Goal: Information Seeking & Learning: Find specific fact

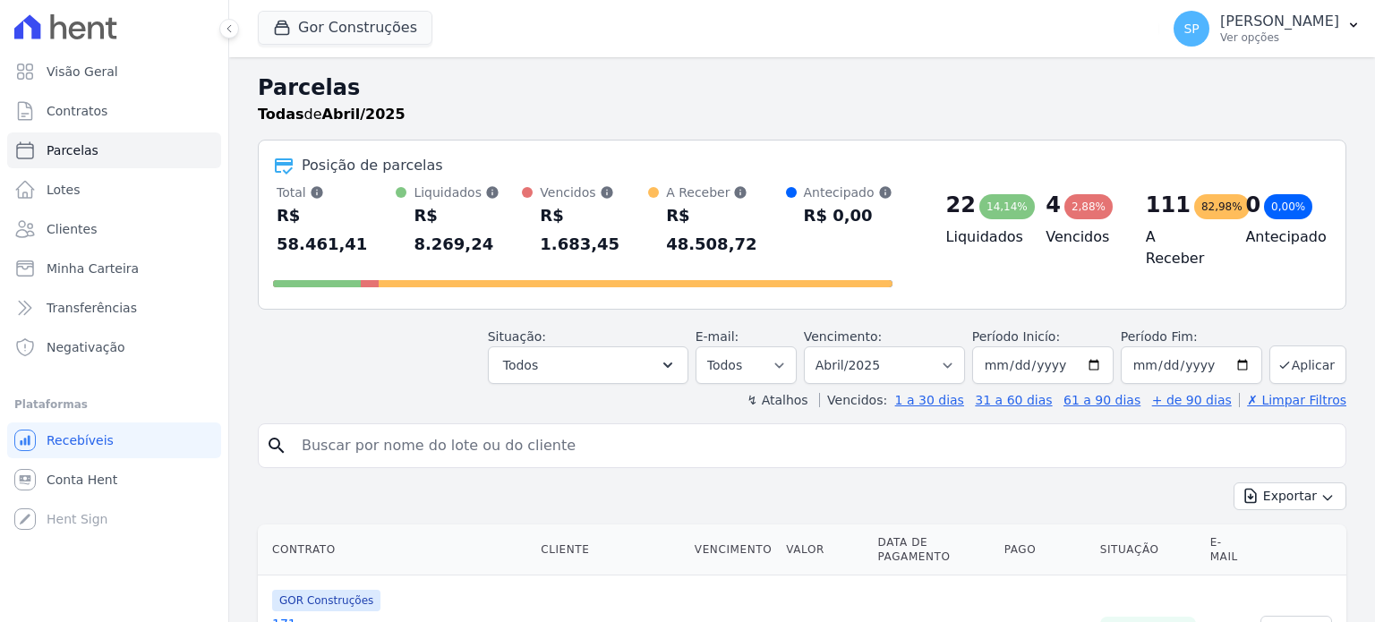
select select
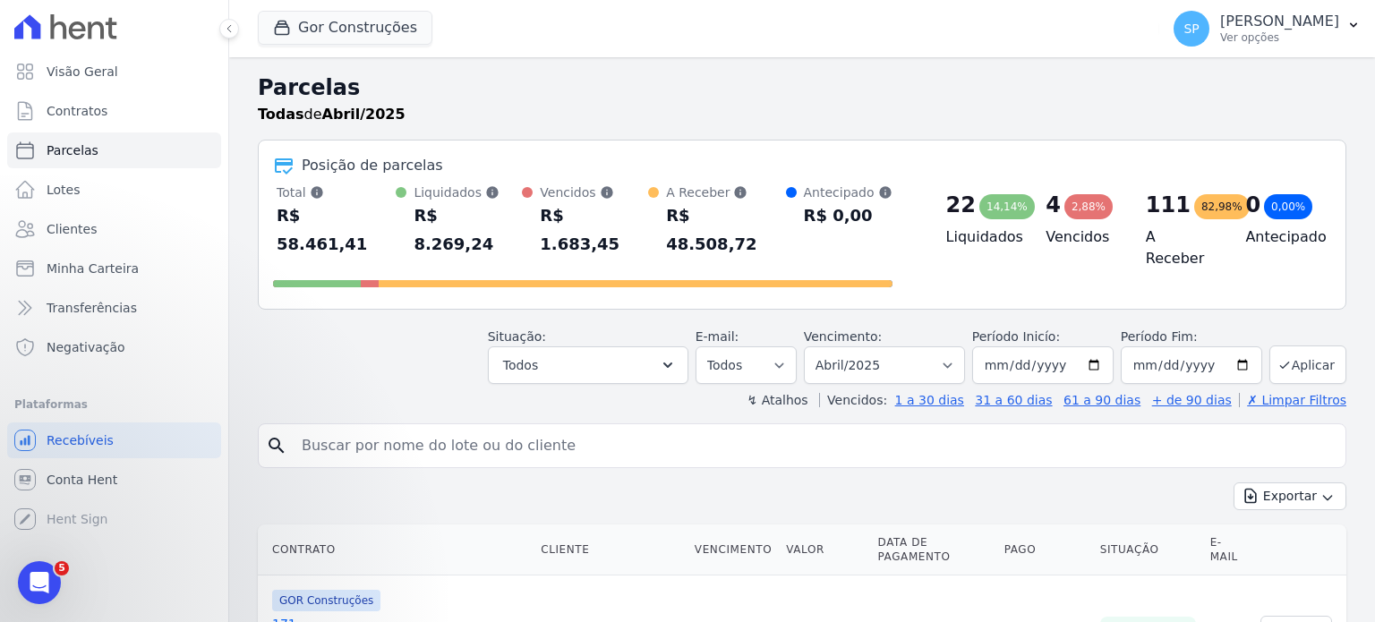
click at [351, 430] on input "search" at bounding box center [814, 446] width 1047 height 36
type input "91"
select select
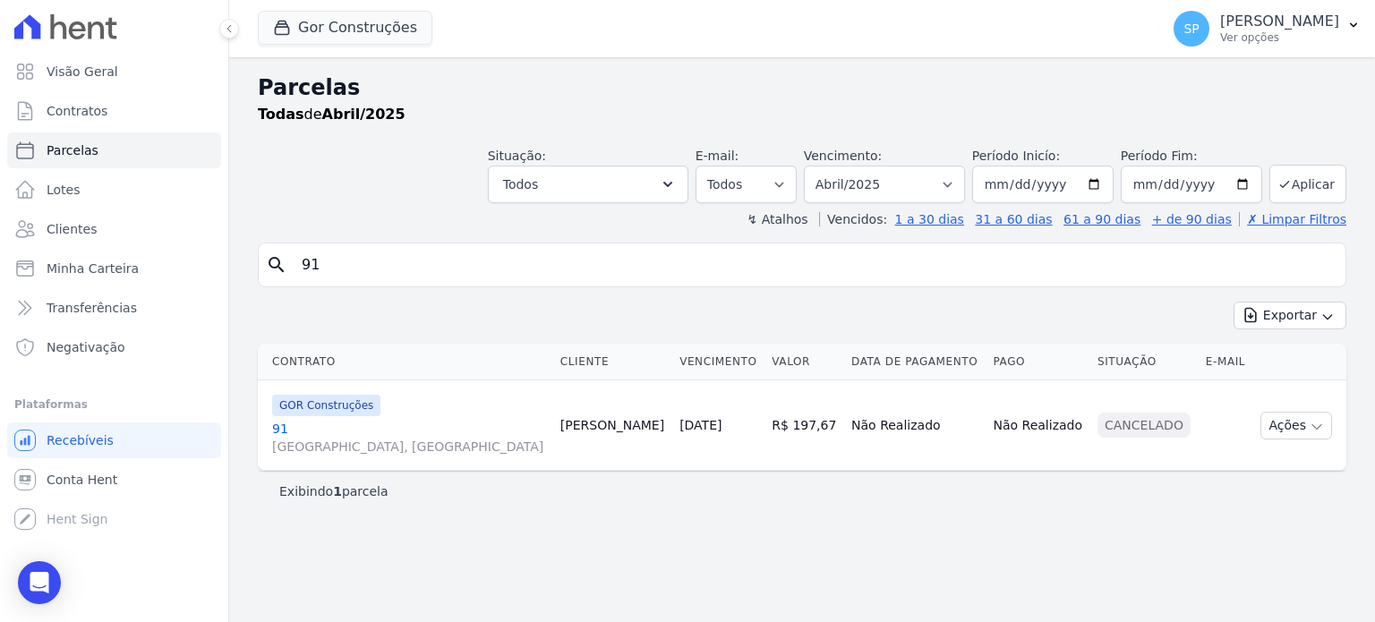
click at [283, 426] on link "[GEOGRAPHIC_DATA], [GEOGRAPHIC_DATA]" at bounding box center [409, 438] width 274 height 36
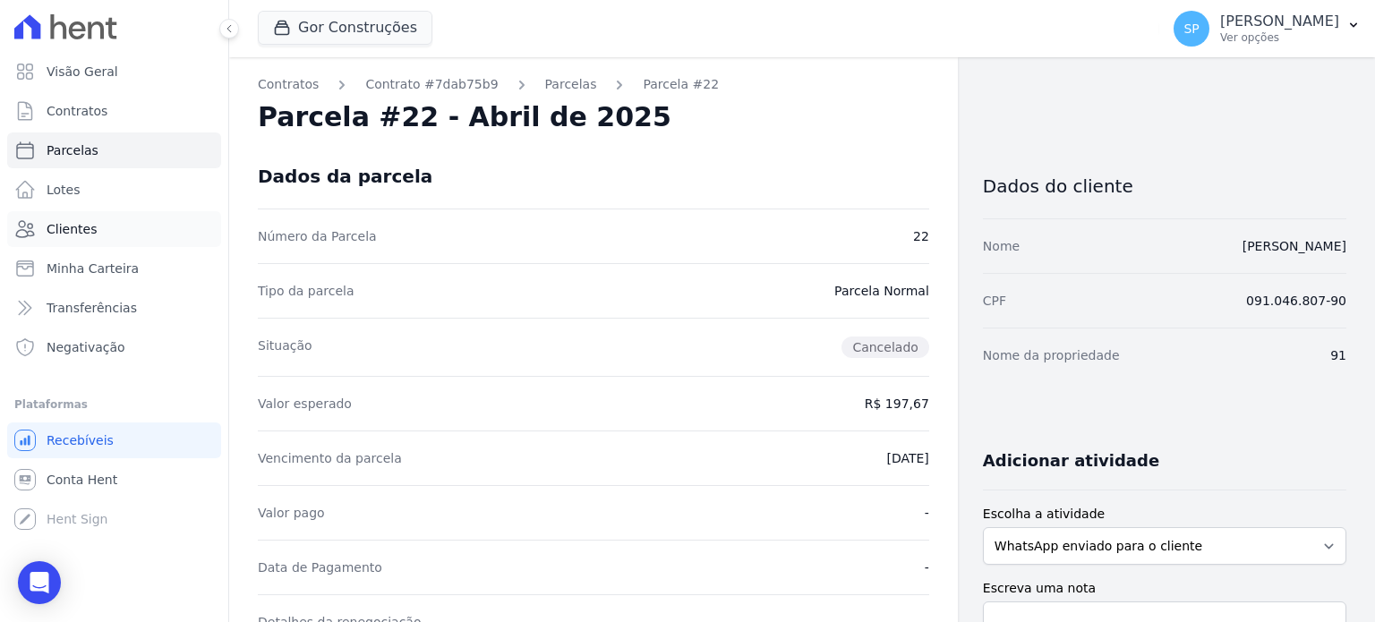
click at [68, 221] on span "Clientes" at bounding box center [72, 229] width 50 height 18
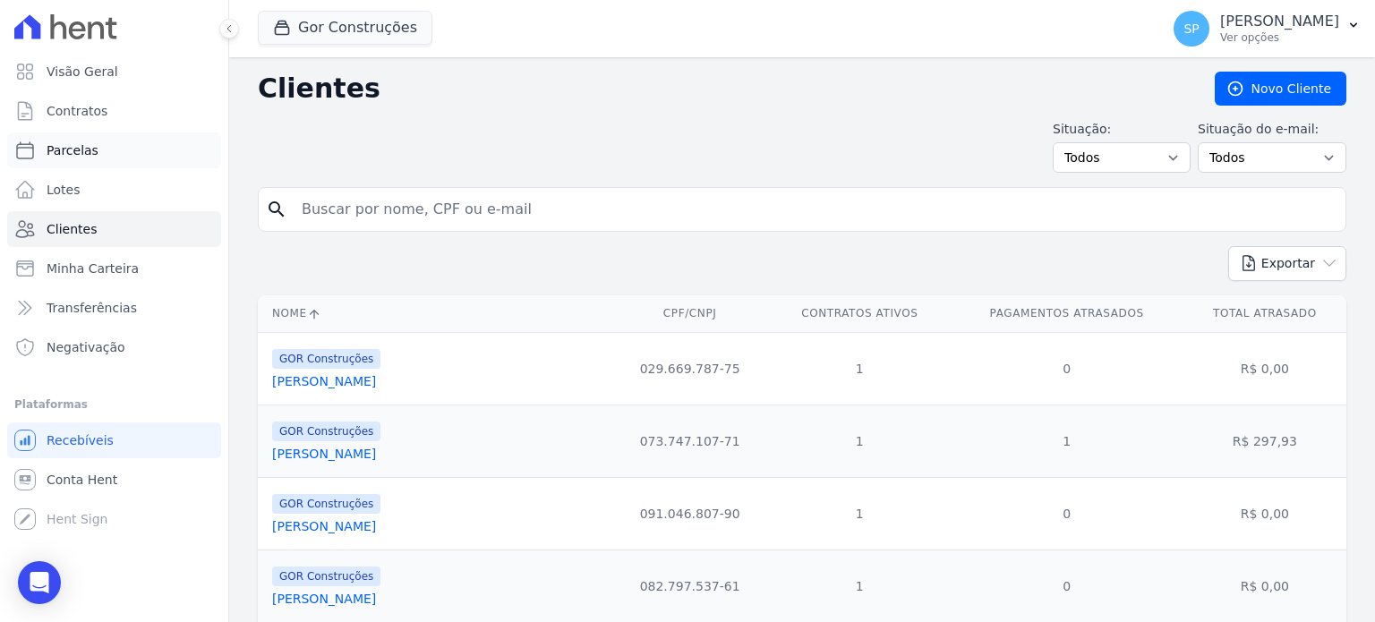
click at [106, 148] on link "Parcelas" at bounding box center [114, 150] width 214 height 36
select select
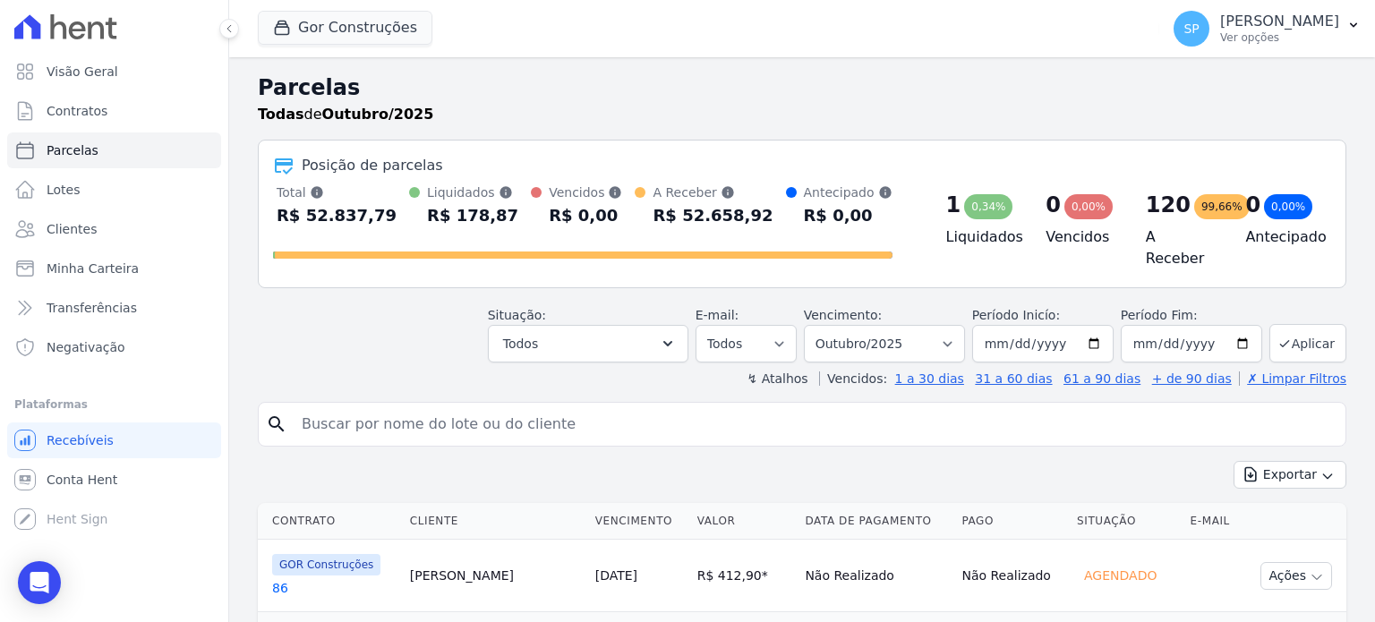
click at [445, 406] on input "search" at bounding box center [814, 424] width 1047 height 36
type input "91"
select select
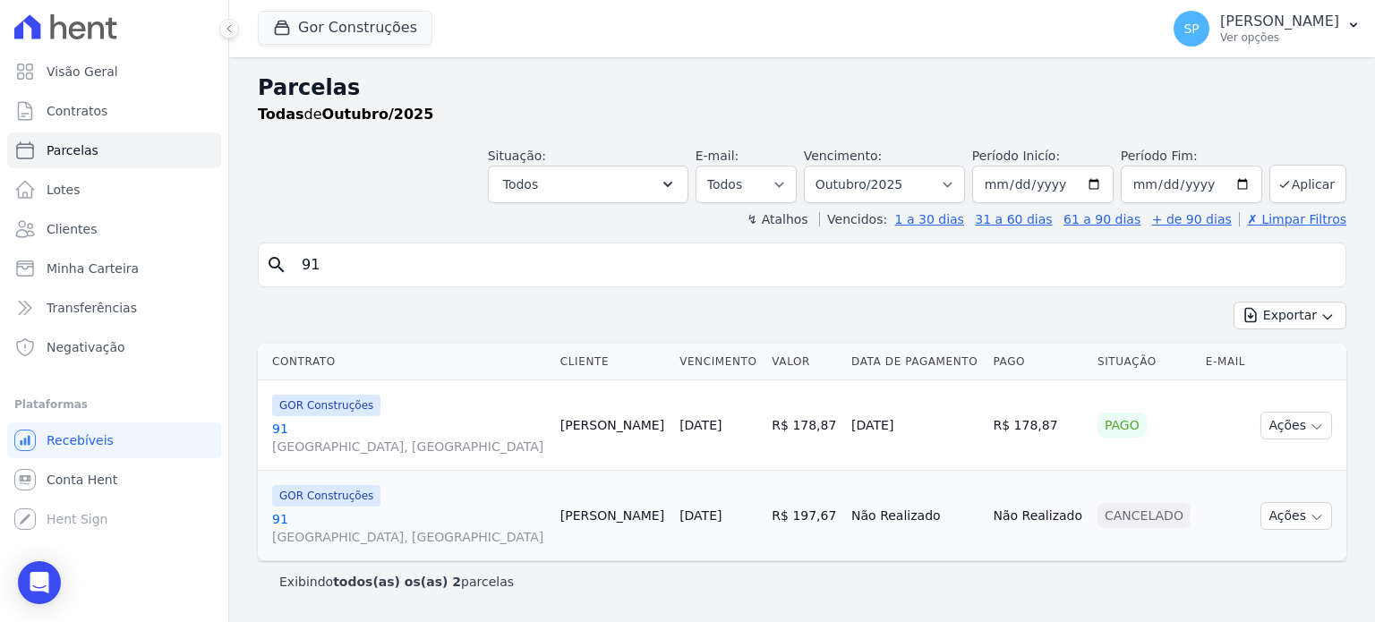
click at [275, 425] on link "[GEOGRAPHIC_DATA], [GEOGRAPHIC_DATA]" at bounding box center [409, 438] width 274 height 36
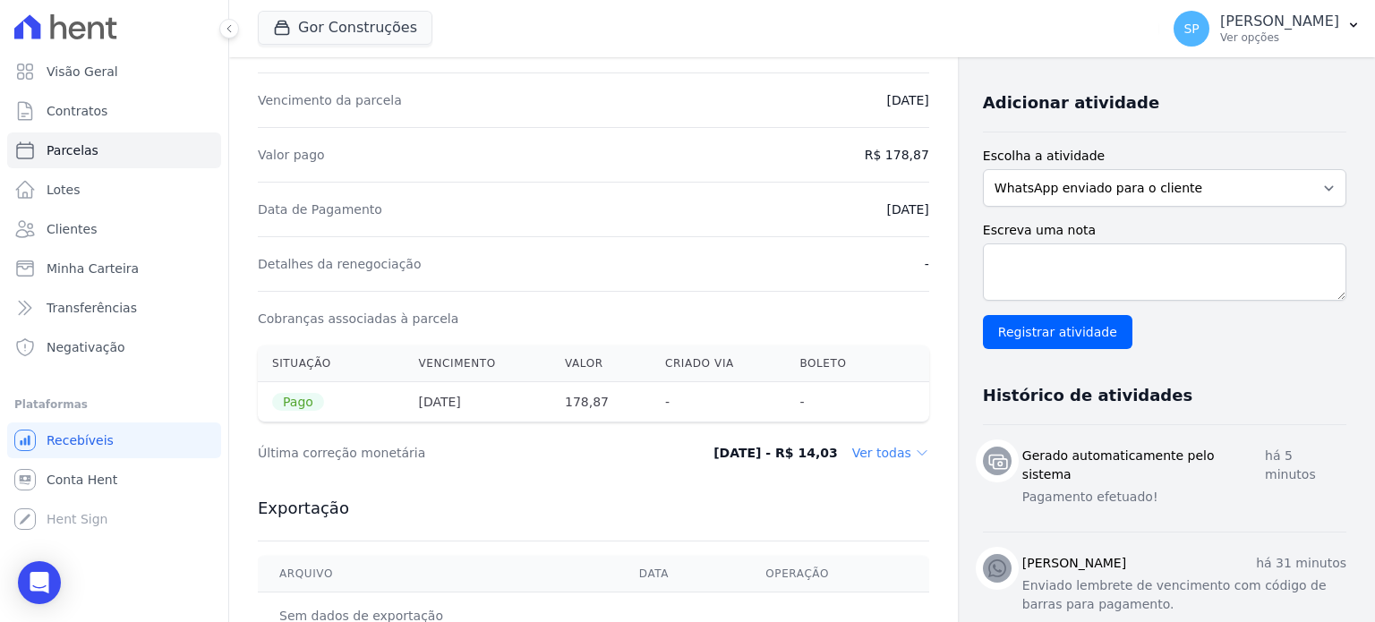
scroll to position [447, 0]
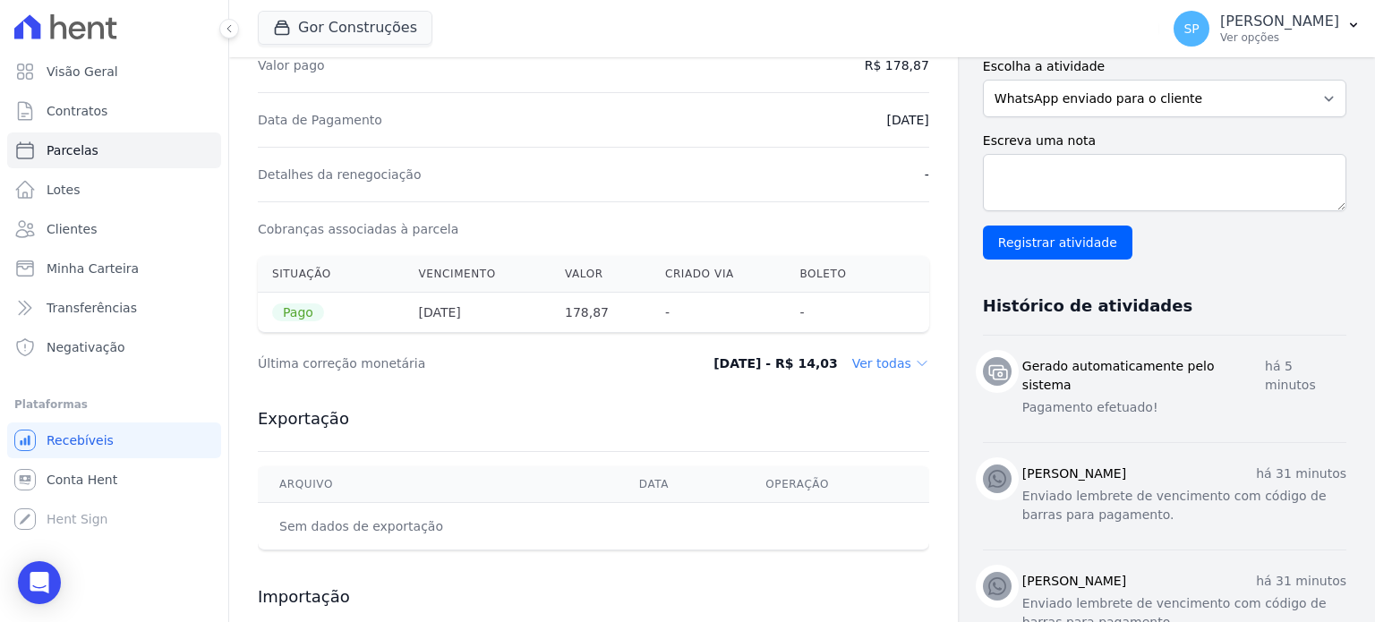
click at [881, 363] on dd "Ver todas" at bounding box center [890, 363] width 77 height 18
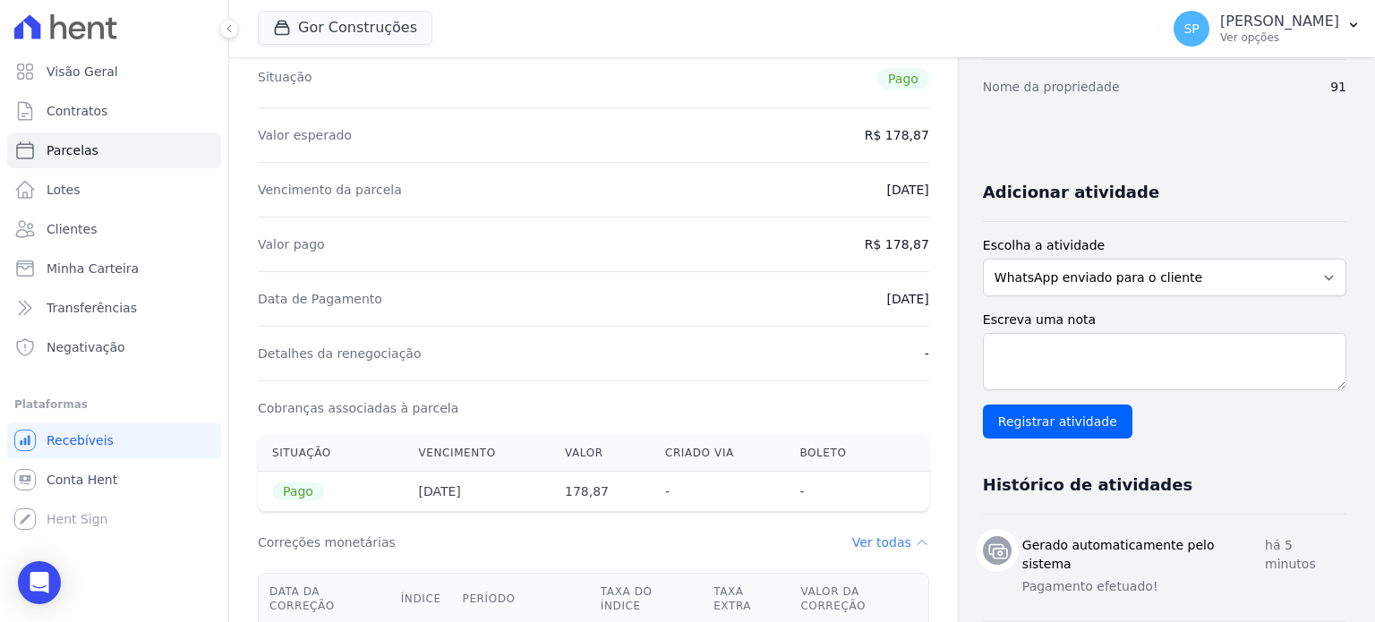
scroll to position [0, 0]
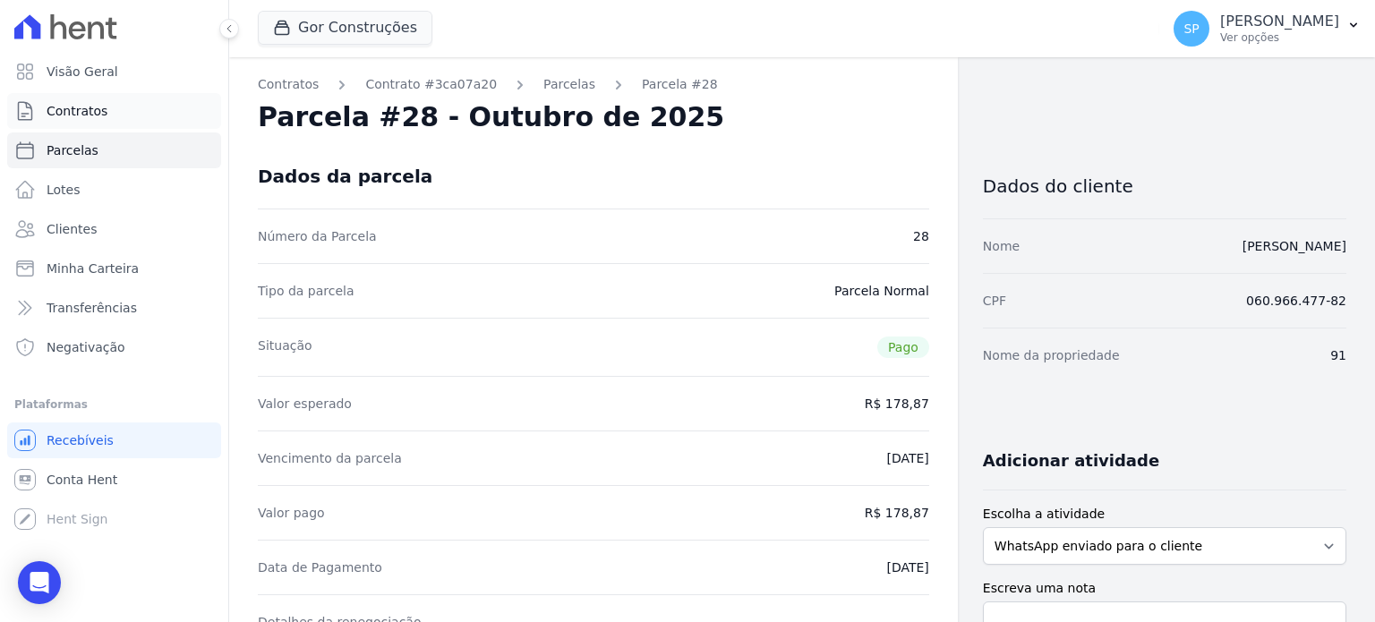
click at [62, 108] on span "Contratos" at bounding box center [77, 111] width 61 height 18
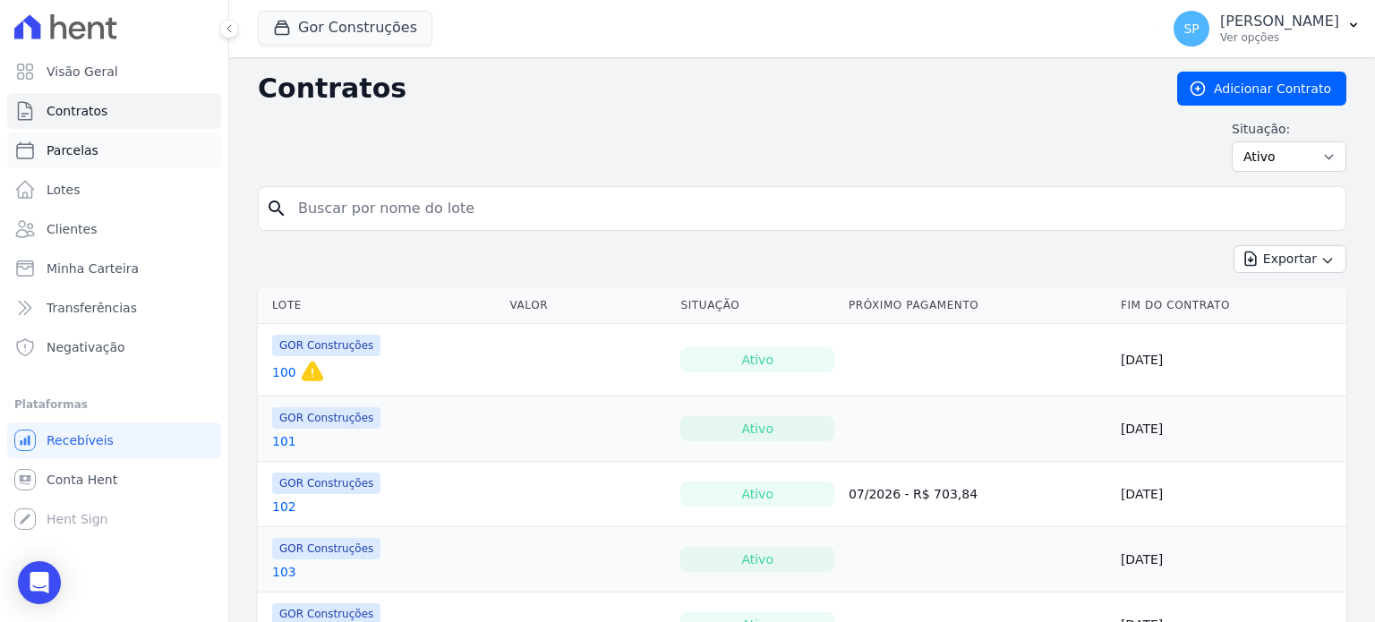
click at [81, 149] on span "Parcelas" at bounding box center [73, 150] width 52 height 18
select select
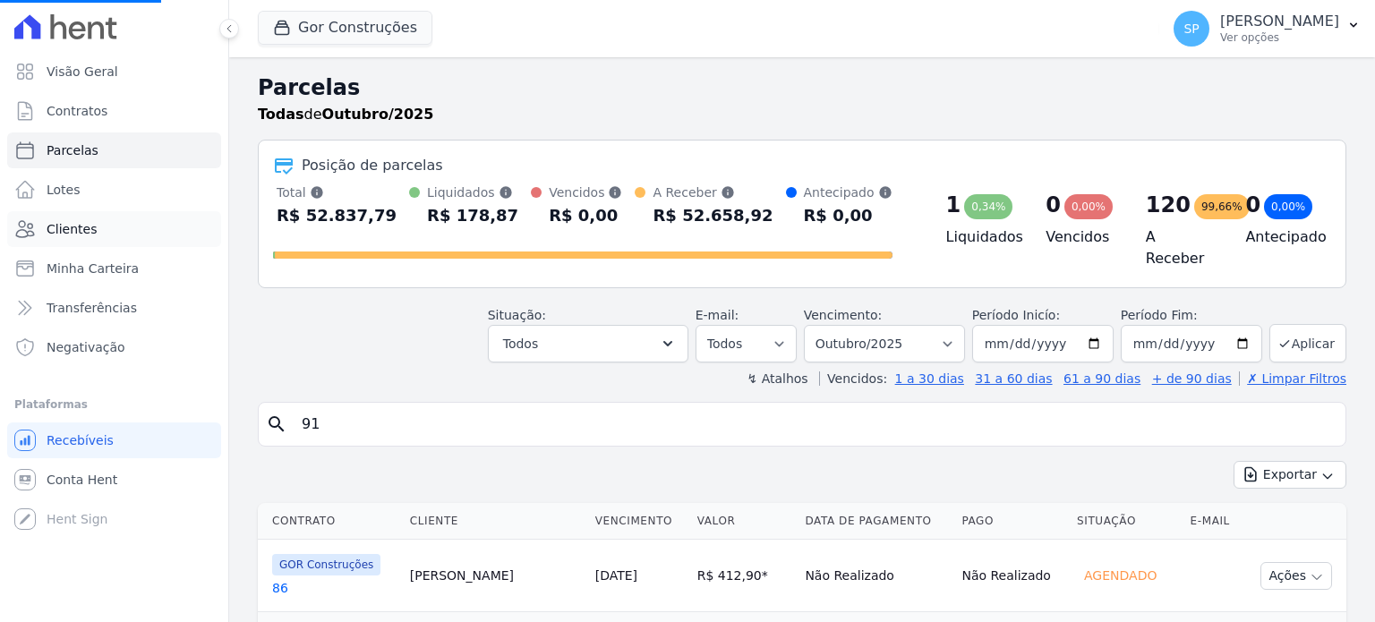
click at [65, 228] on span "Clientes" at bounding box center [72, 229] width 50 height 18
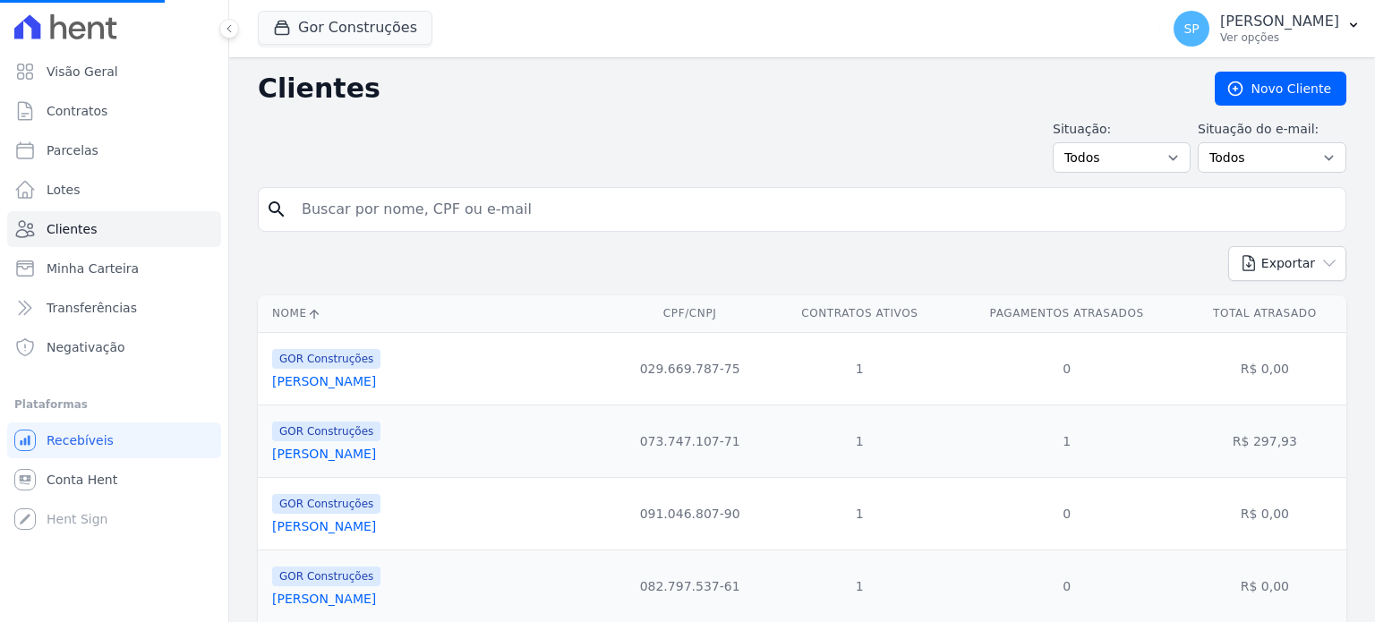
click at [347, 197] on input "search" at bounding box center [814, 210] width 1047 height 36
click at [437, 258] on div "Exportar PDF CSV Dimob 2024" at bounding box center [802, 270] width 1088 height 49
click at [340, 203] on input "search" at bounding box center [814, 210] width 1047 height 36
type input "[PERSON_NAME]"
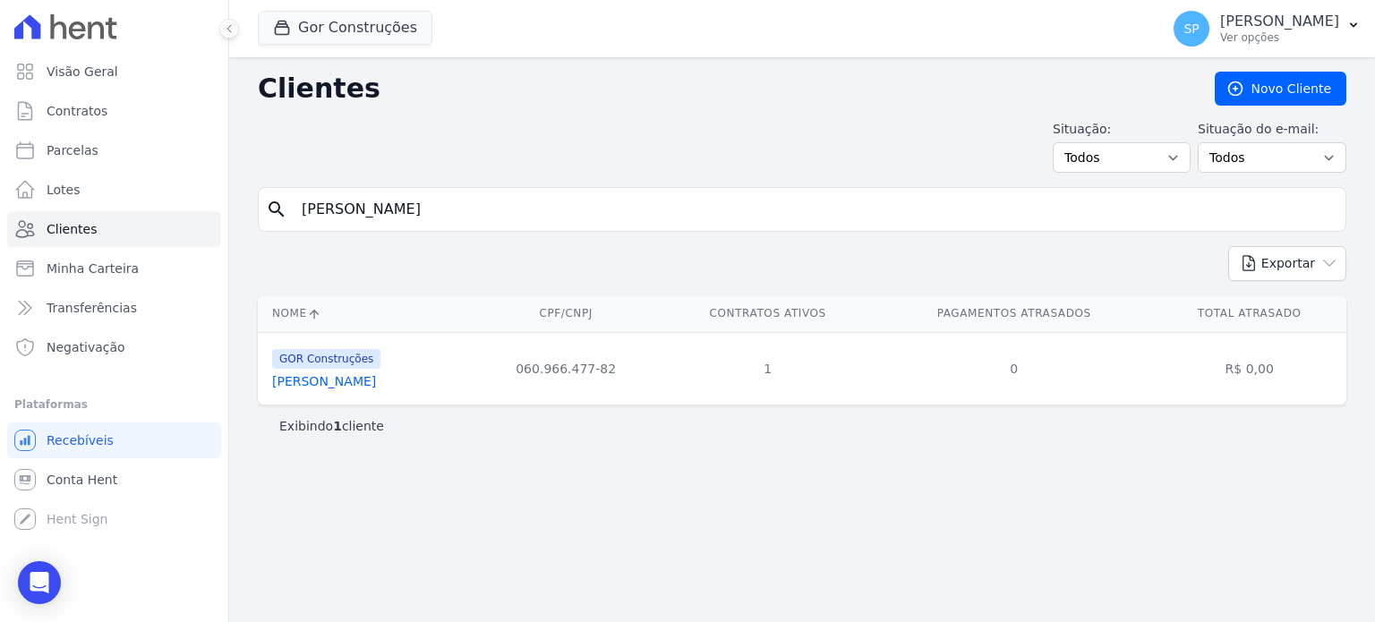
select select
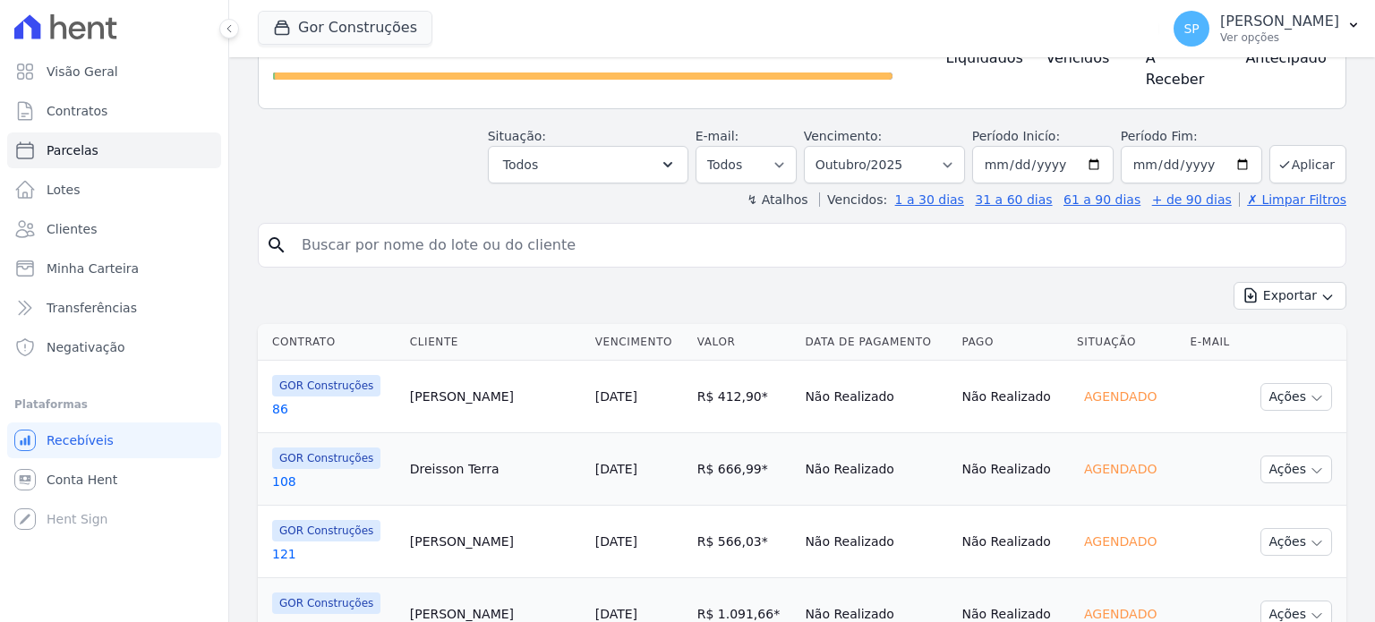
scroll to position [268, 0]
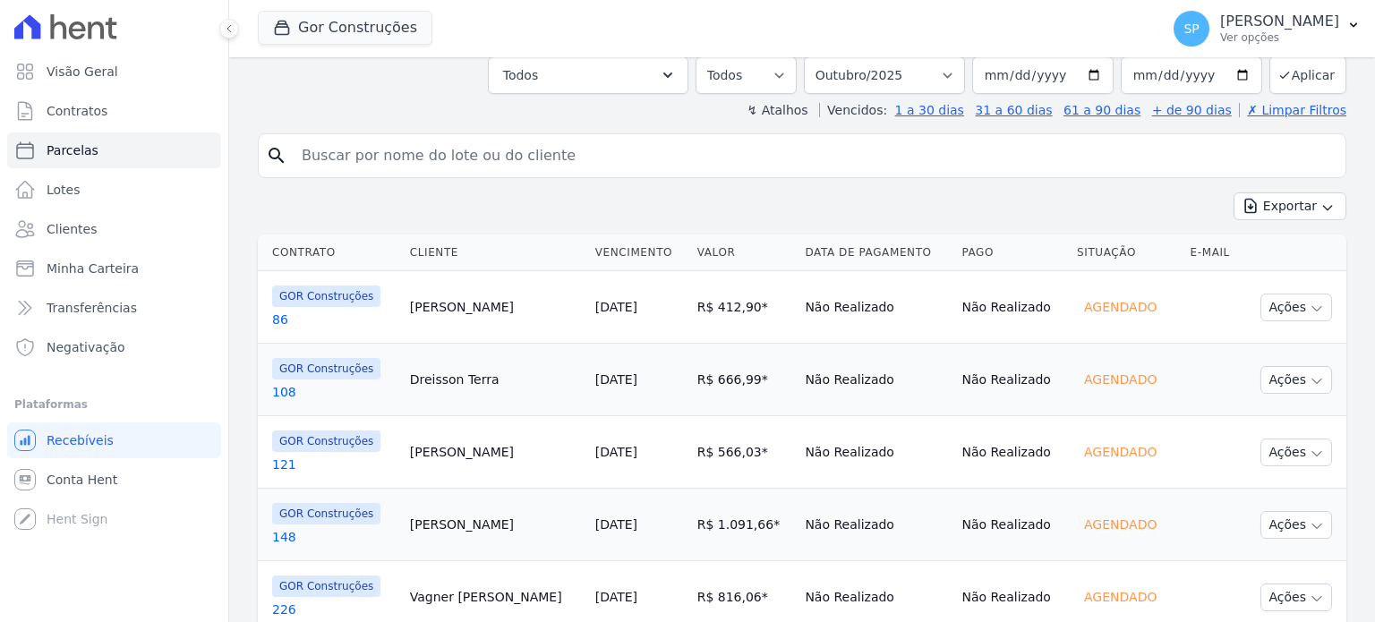
click at [352, 139] on input "search" at bounding box center [814, 156] width 1047 height 36
type input "[PERSON_NAME]"
select select
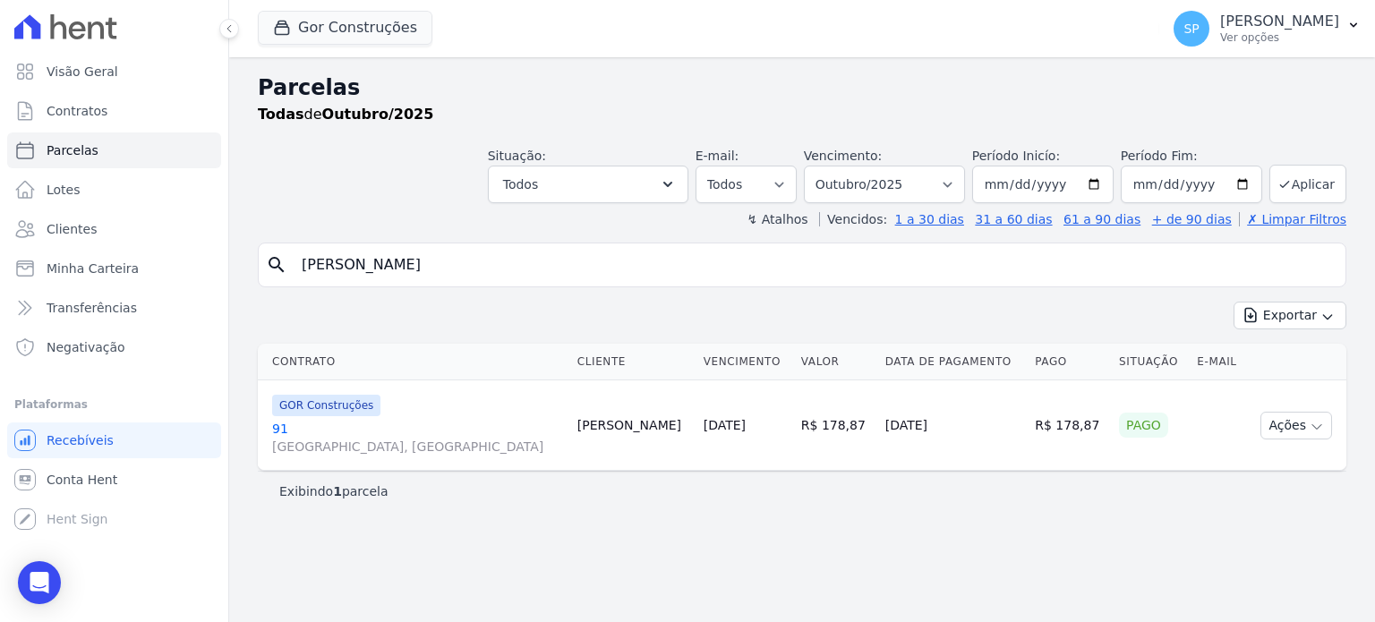
click at [279, 430] on link "[GEOGRAPHIC_DATA], [GEOGRAPHIC_DATA]" at bounding box center [417, 438] width 291 height 36
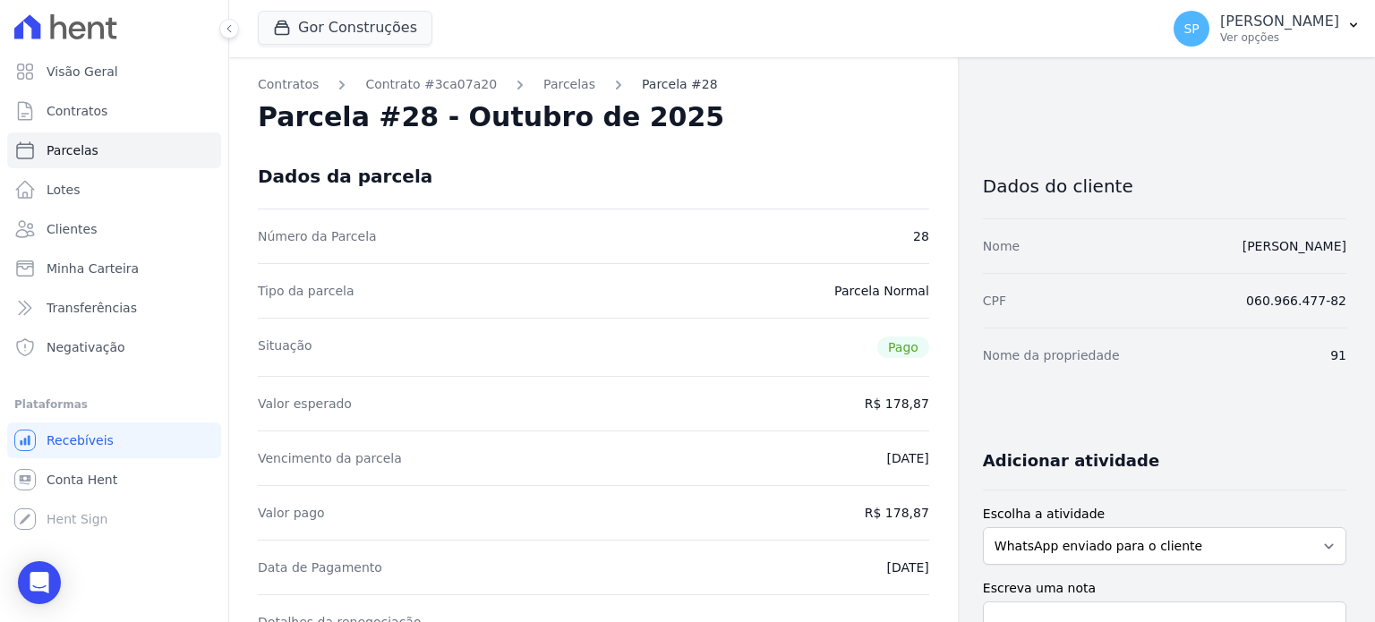
click at [652, 81] on link "Parcela #28" at bounding box center [680, 84] width 76 height 19
click at [543, 80] on link "Parcelas" at bounding box center [569, 84] width 52 height 19
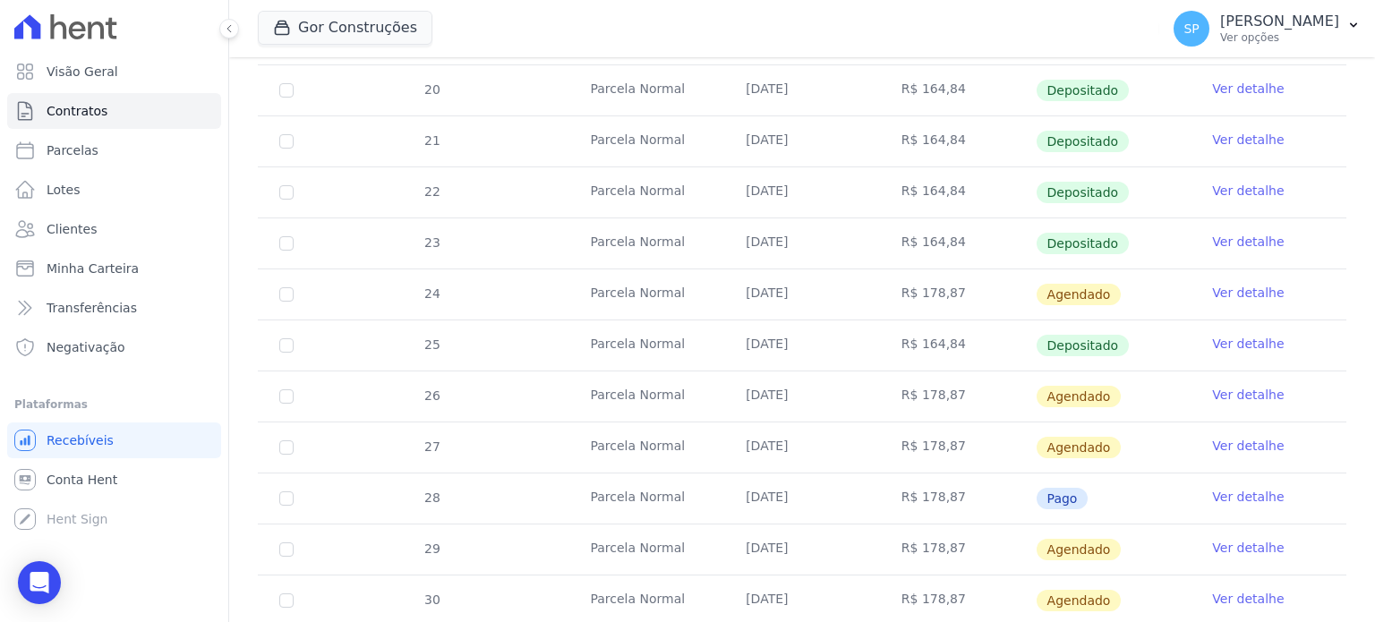
scroll to position [584, 0]
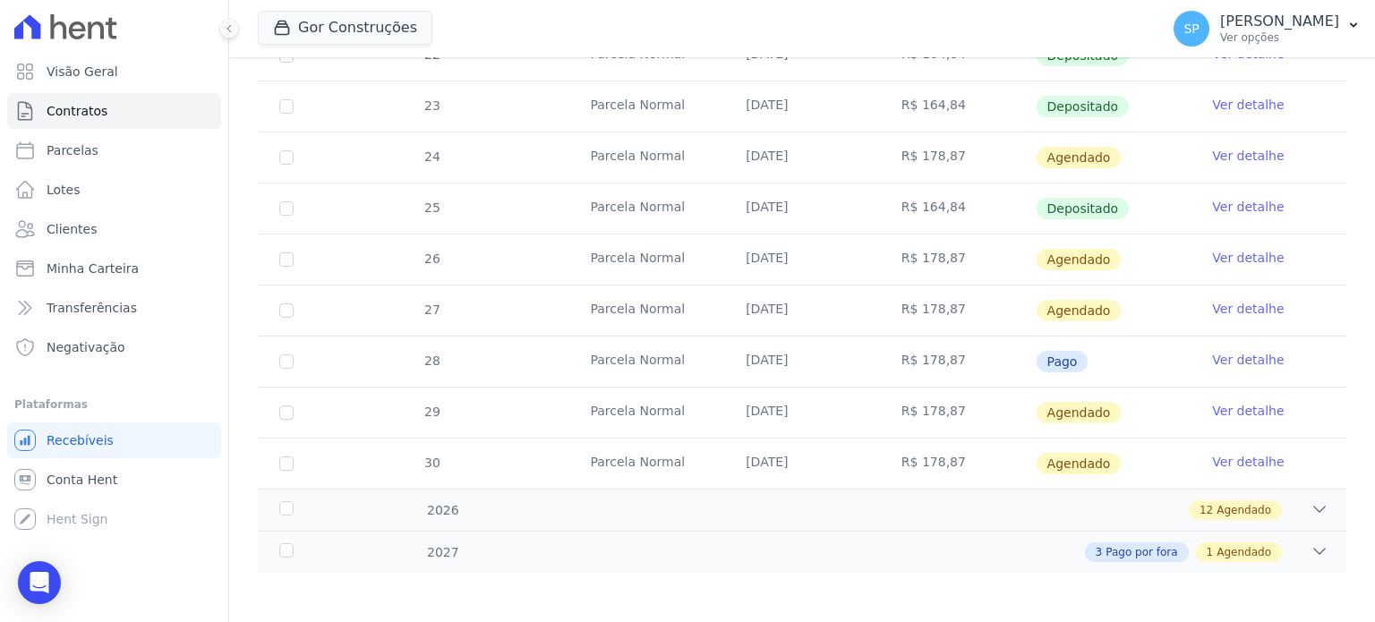
click at [1212, 357] on link "Ver detalhe" at bounding box center [1248, 360] width 72 height 18
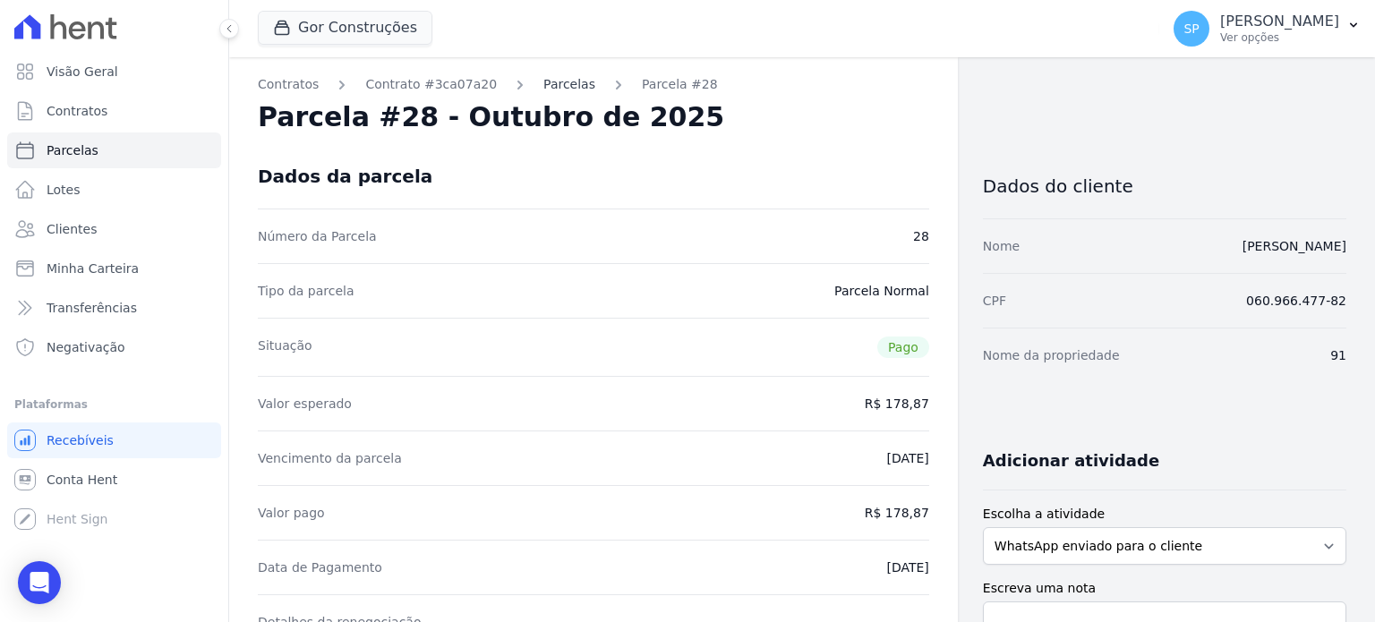
click at [543, 79] on link "Parcelas" at bounding box center [569, 84] width 52 height 19
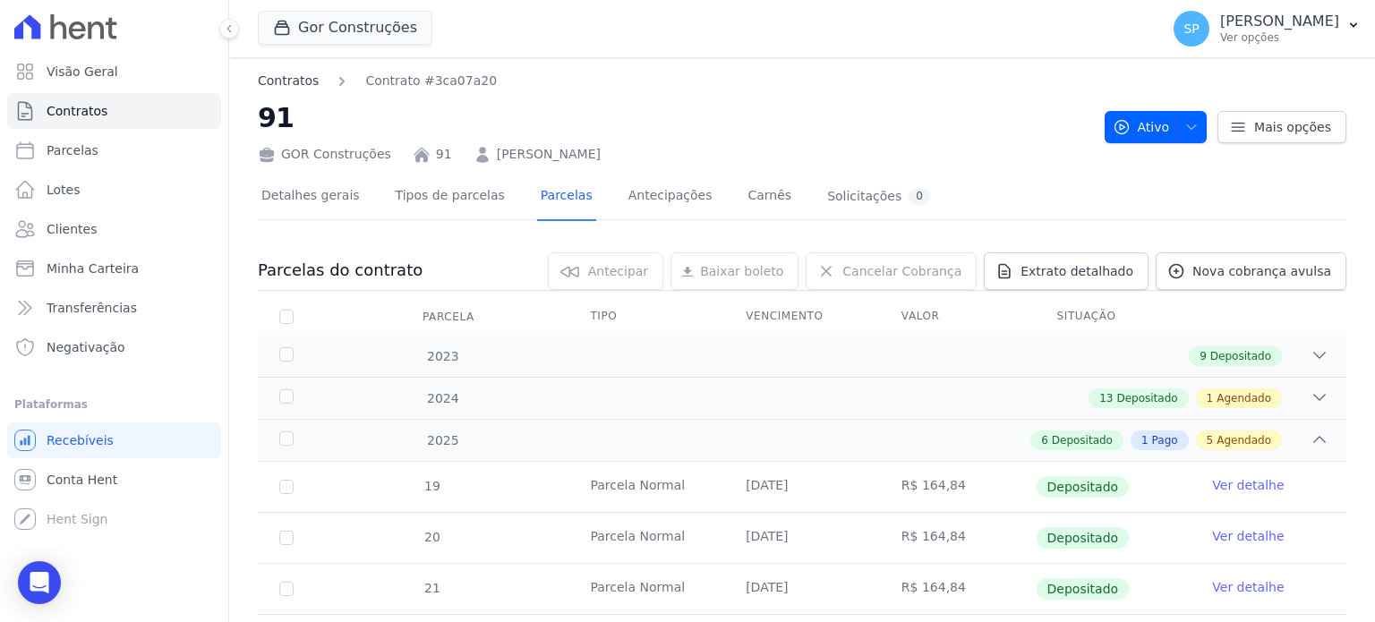
click at [291, 79] on link "Contratos" at bounding box center [288, 81] width 61 height 19
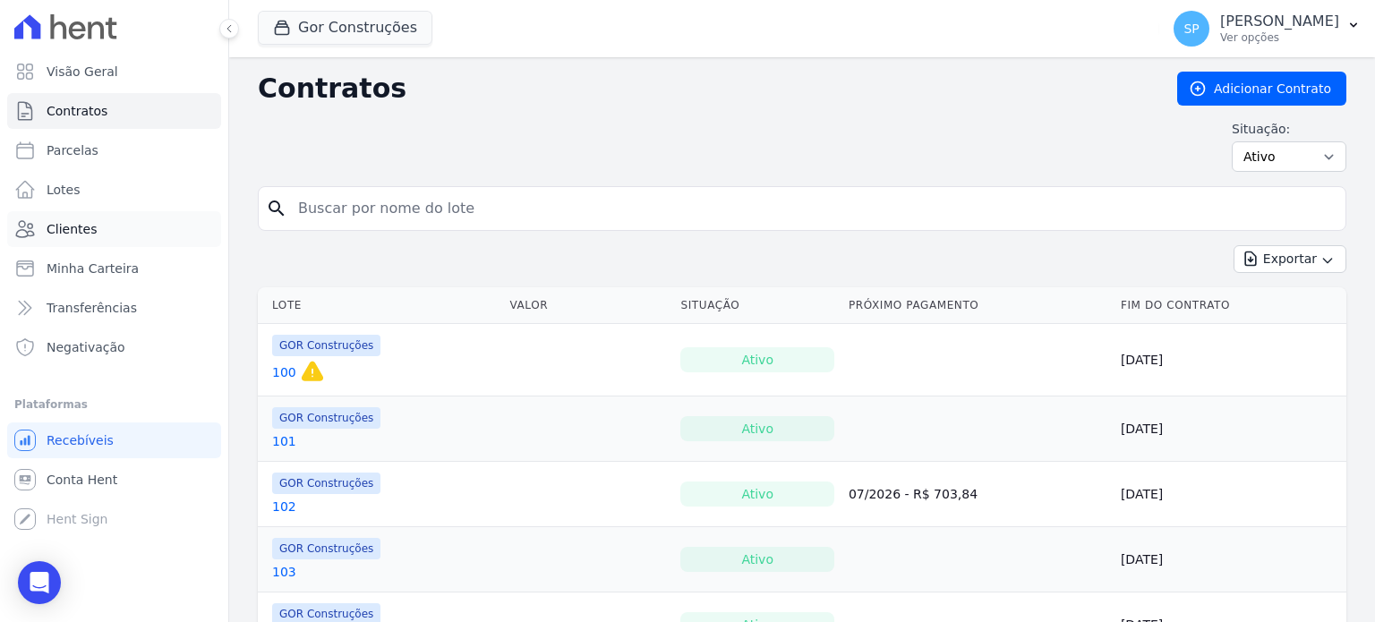
click at [77, 231] on span "Clientes" at bounding box center [72, 229] width 50 height 18
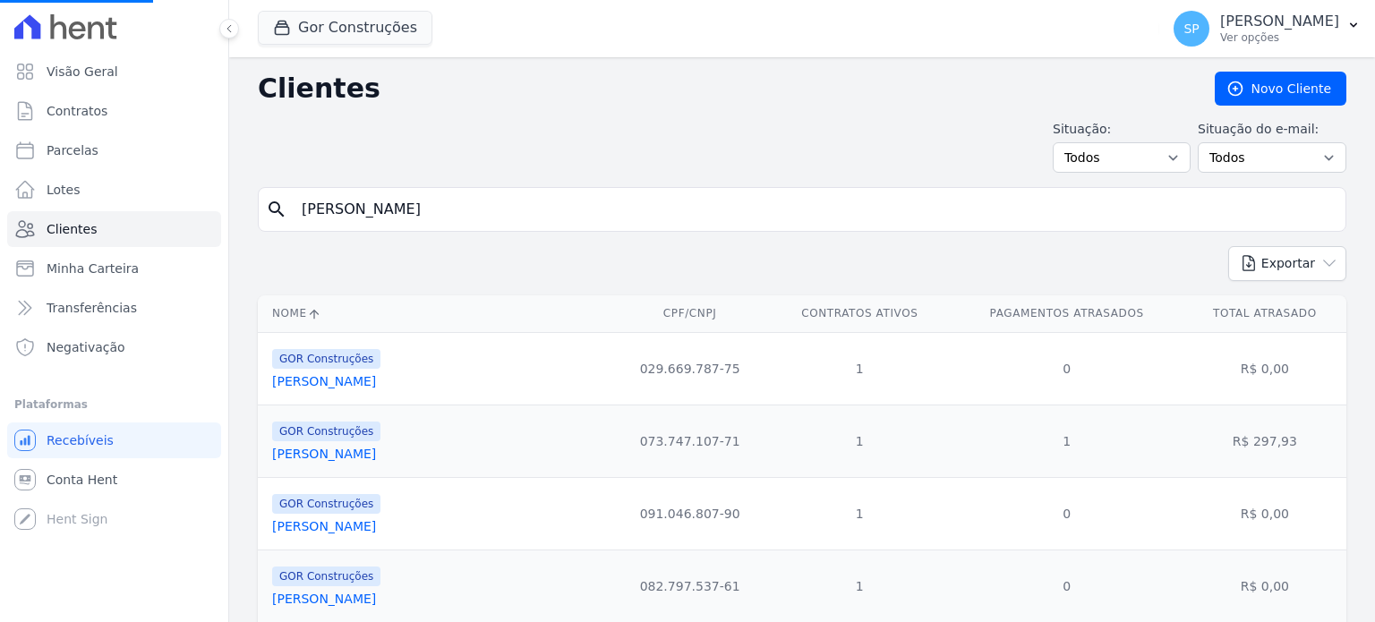
click at [358, 201] on input "[PERSON_NAME]" at bounding box center [814, 210] width 1047 height 36
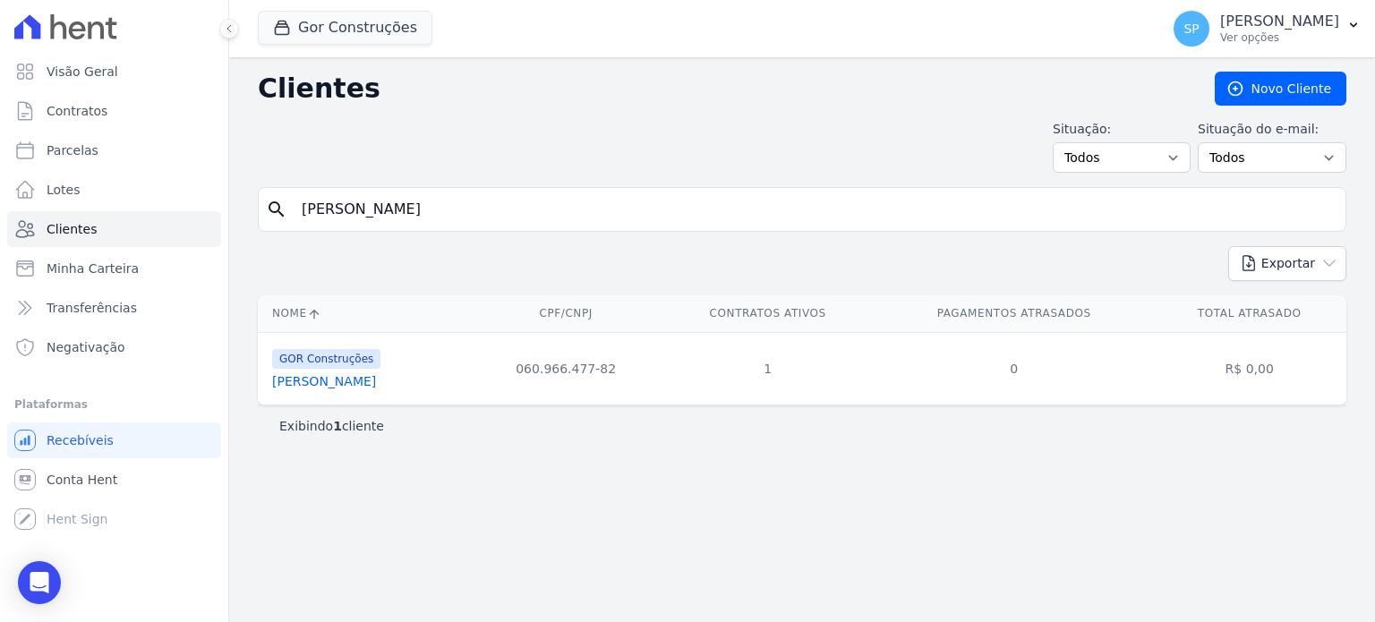
click at [366, 382] on link "[PERSON_NAME]" at bounding box center [324, 381] width 104 height 14
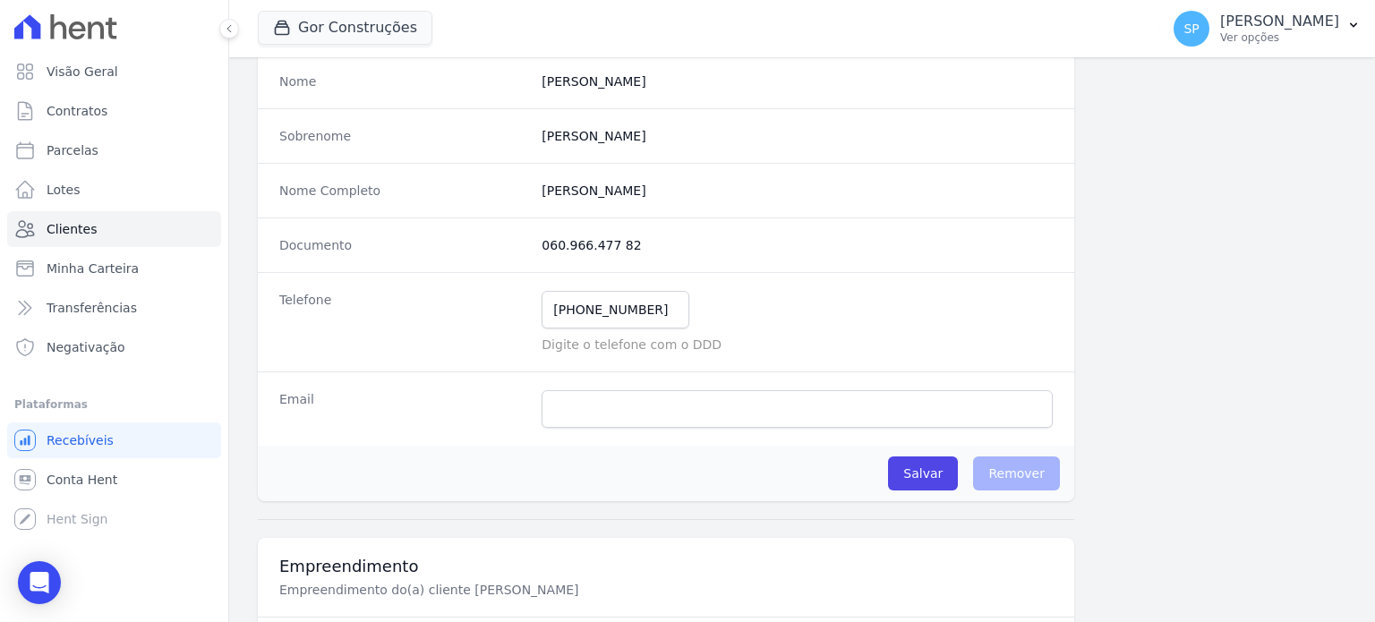
scroll to position [268, 0]
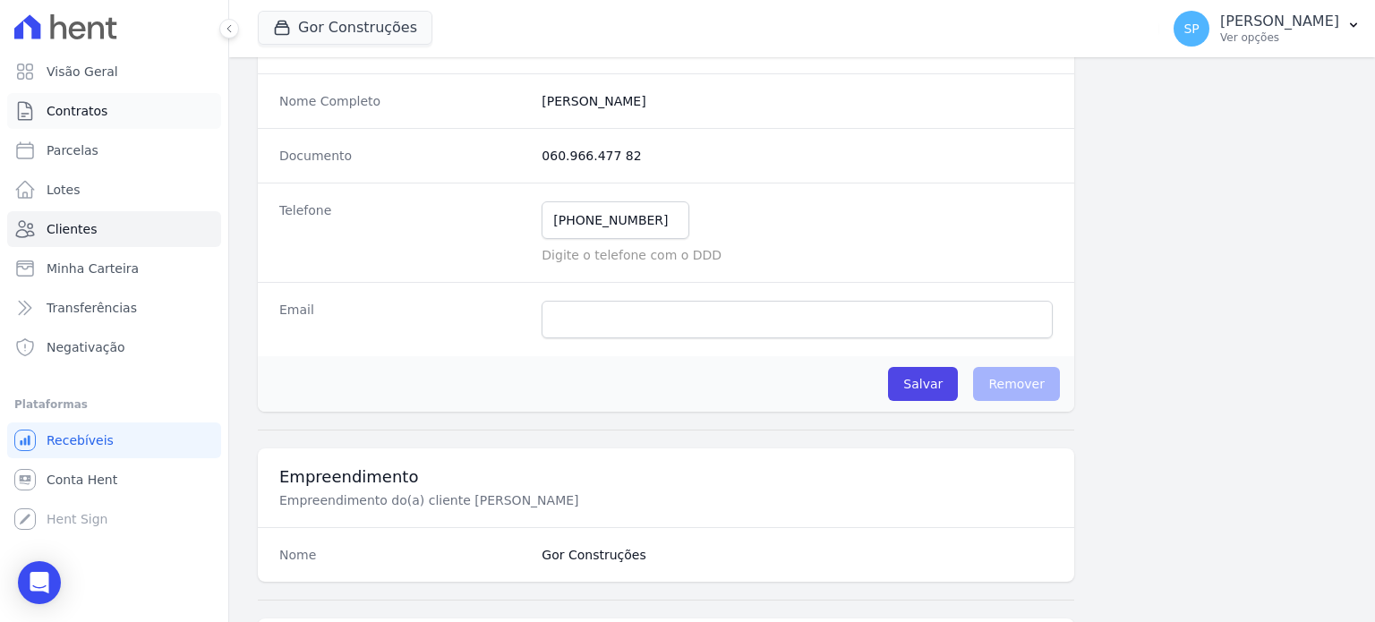
click at [72, 107] on span "Contratos" at bounding box center [77, 111] width 61 height 18
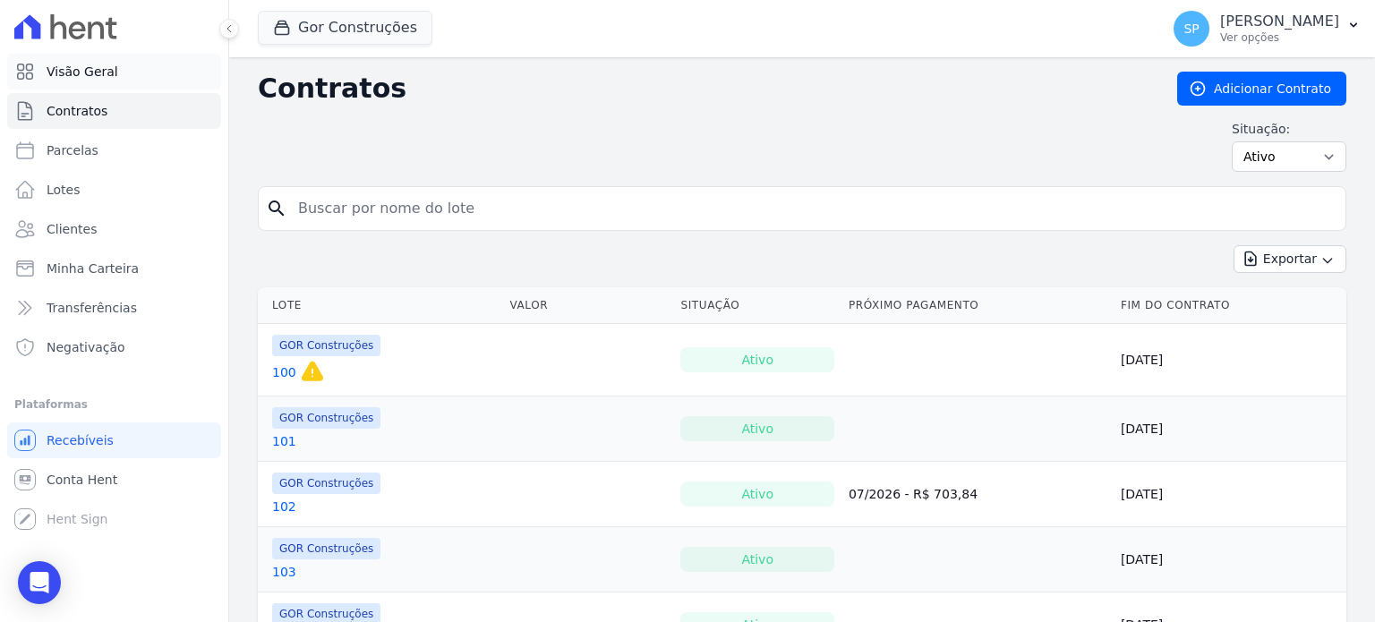
click at [75, 72] on span "Visão Geral" at bounding box center [83, 72] width 72 height 18
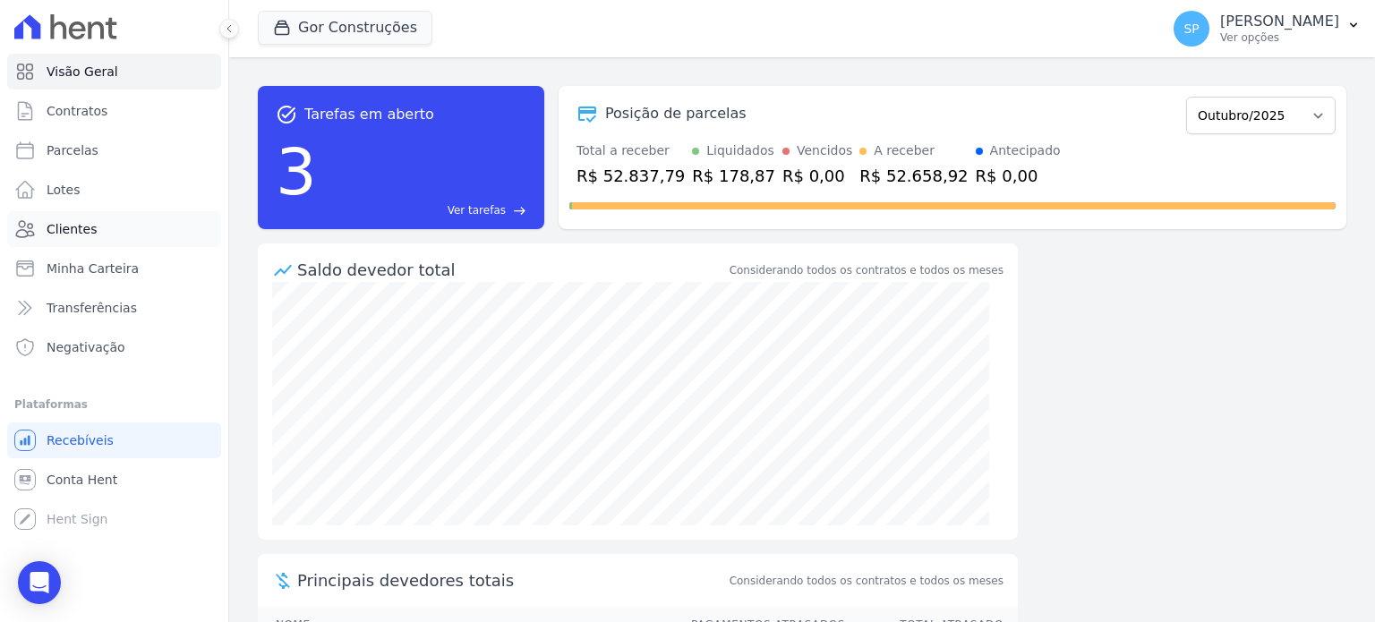
click at [57, 229] on span "Clientes" at bounding box center [72, 229] width 50 height 18
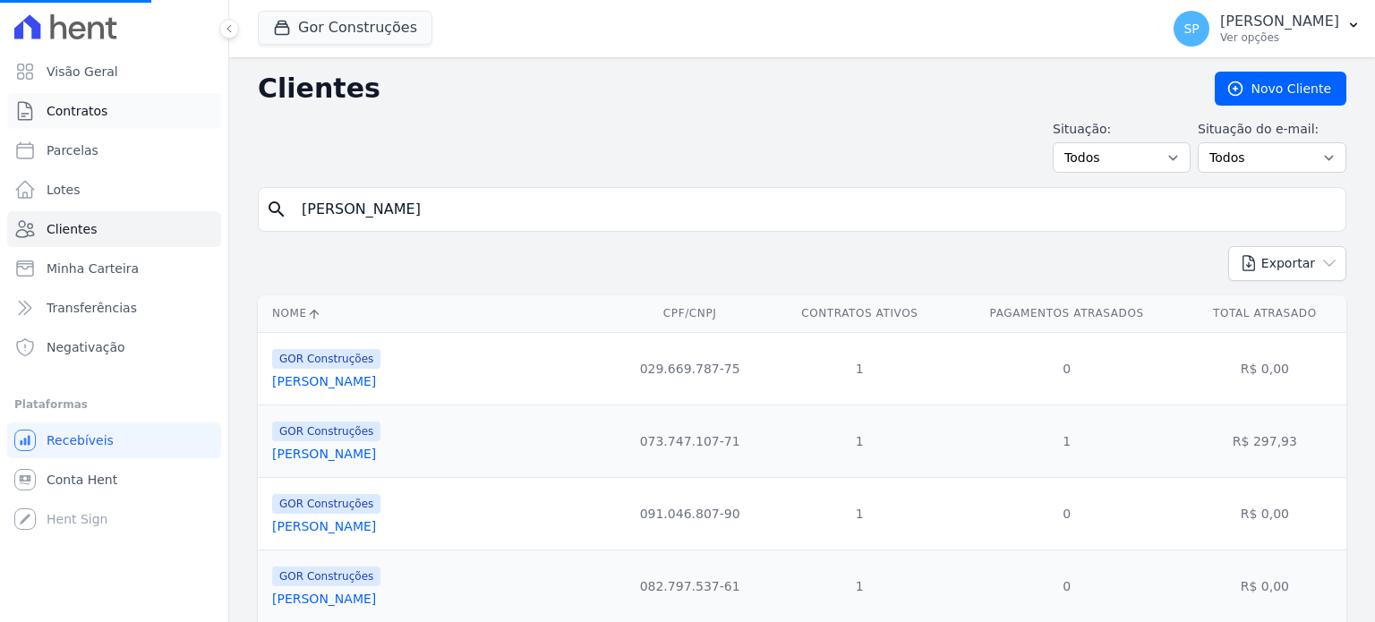
click at [79, 113] on span "Contratos" at bounding box center [77, 111] width 61 height 18
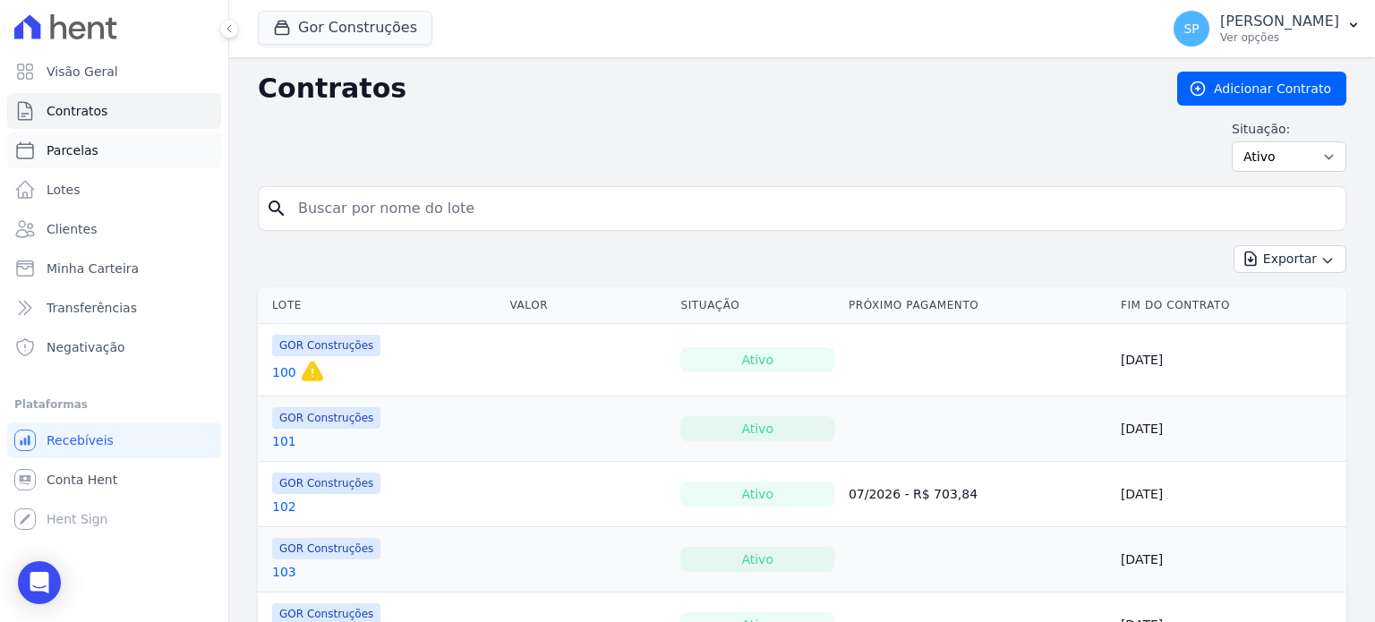
click at [61, 149] on span "Parcelas" at bounding box center [73, 150] width 52 height 18
select select
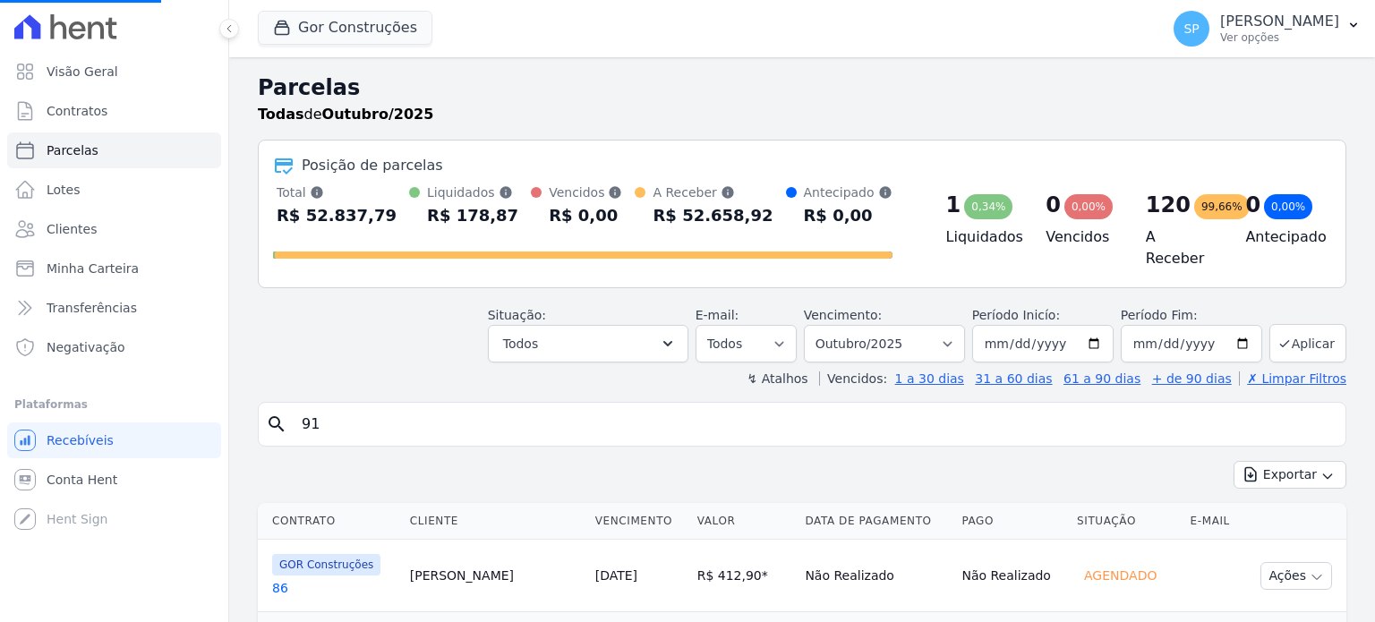
click at [347, 418] on input "91" at bounding box center [814, 424] width 1047 height 36
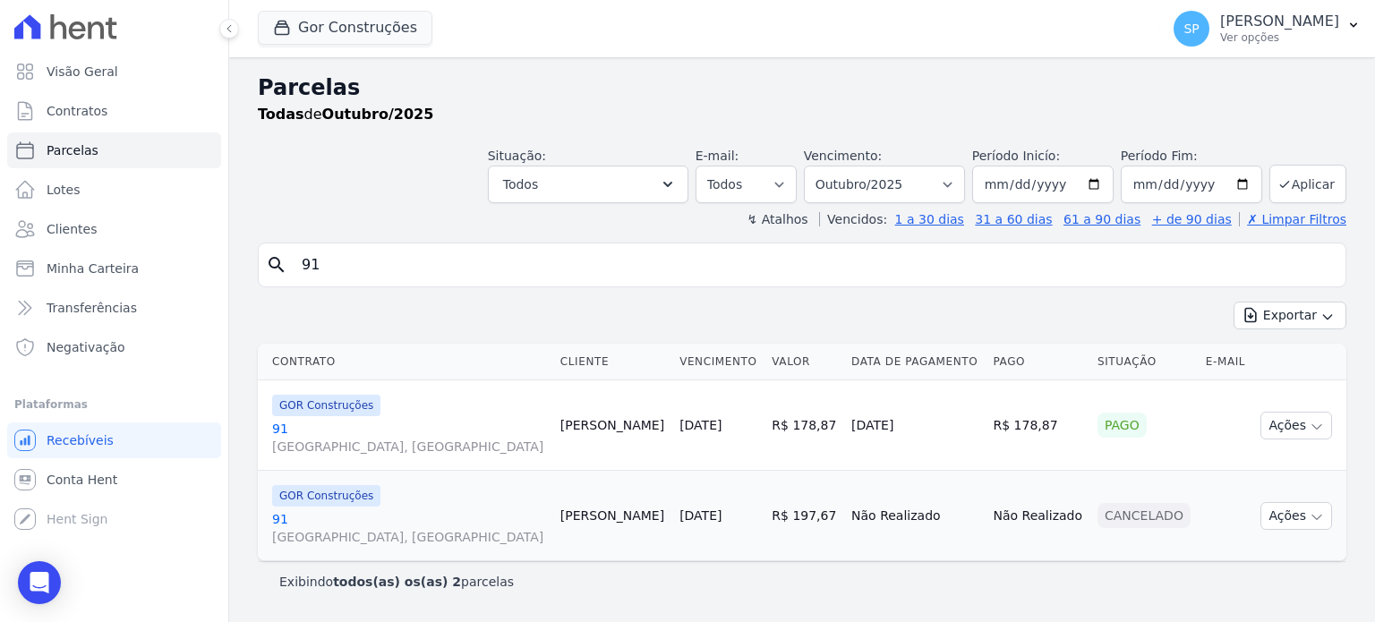
select select
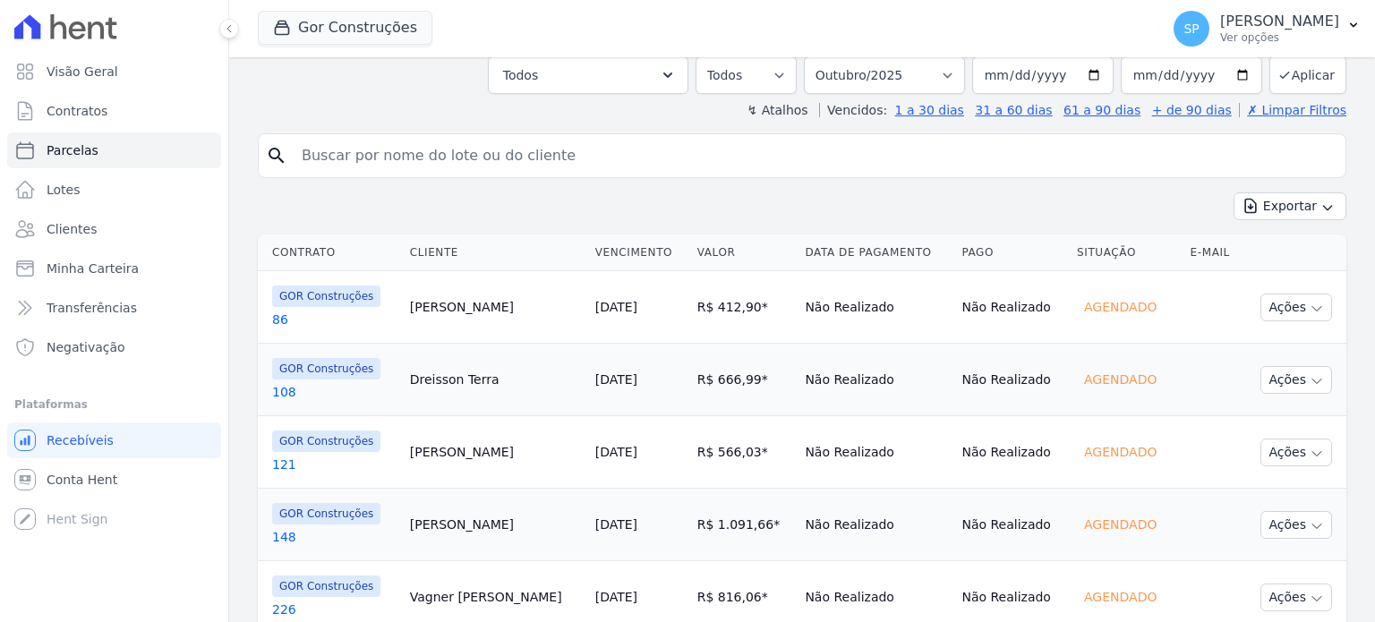
scroll to position [89, 0]
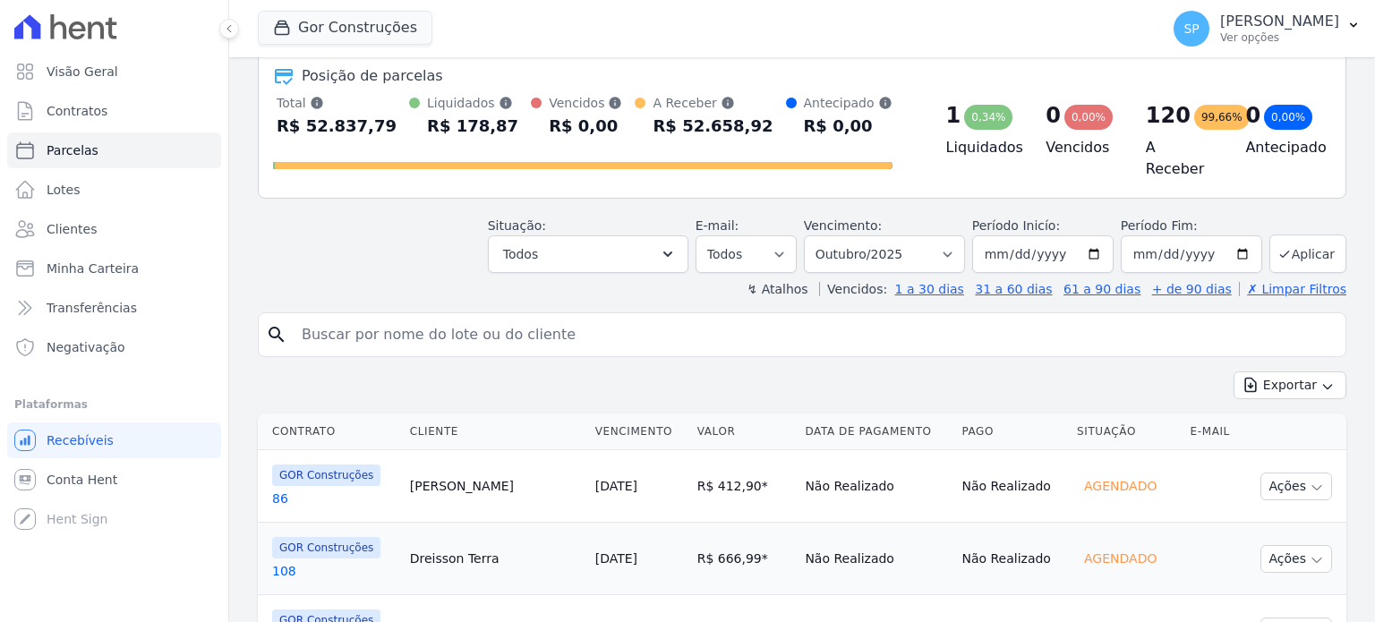
click at [366, 333] on input "search" at bounding box center [814, 335] width 1047 height 36
type input "[PERSON_NAME]"
select select
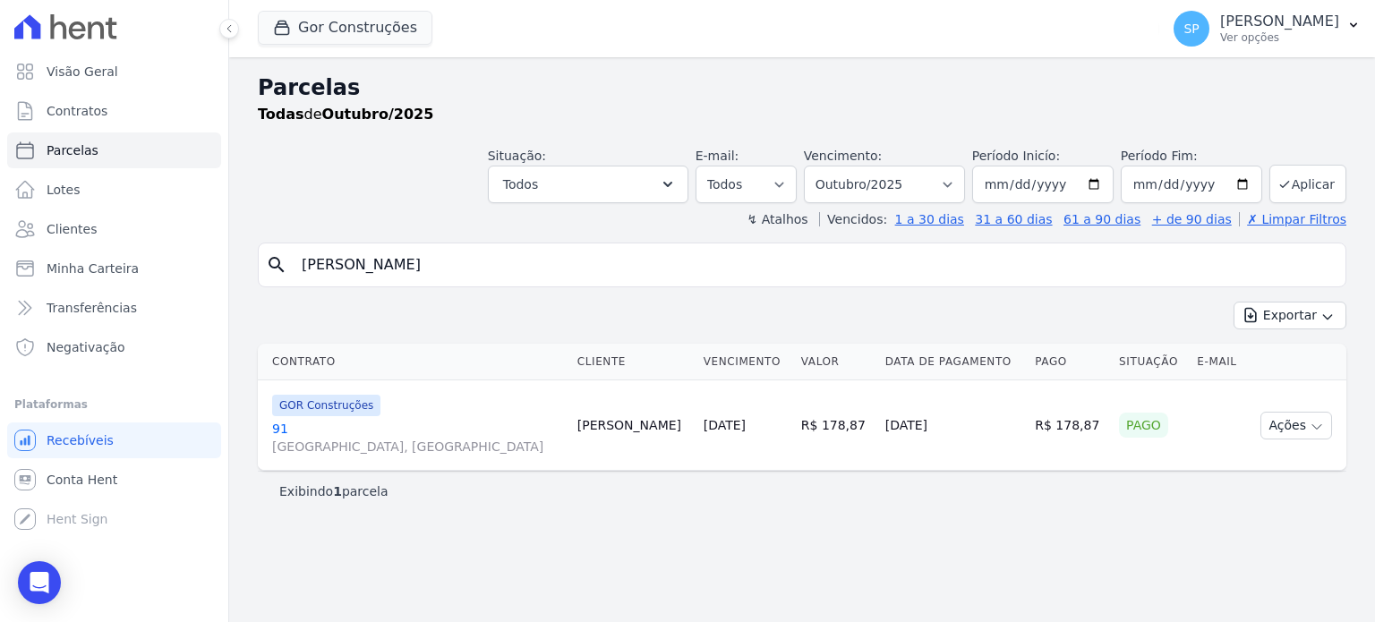
click at [282, 425] on link "[GEOGRAPHIC_DATA], [GEOGRAPHIC_DATA]" at bounding box center [417, 438] width 291 height 36
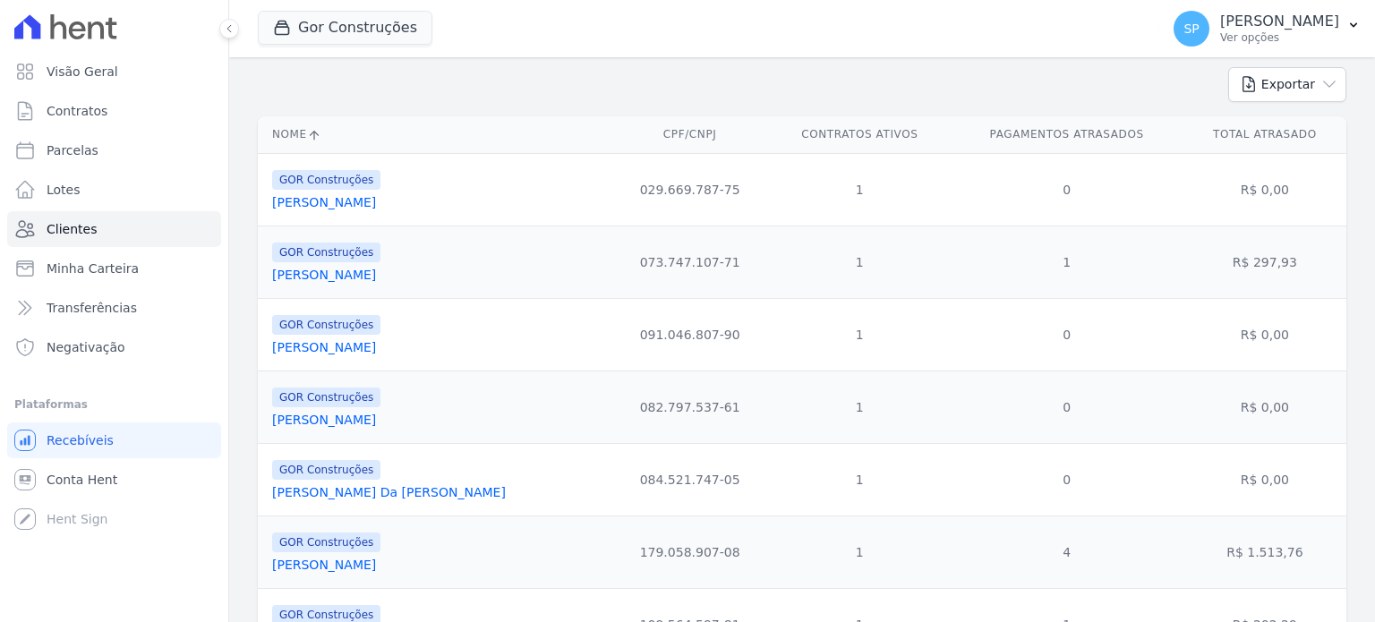
scroll to position [268, 0]
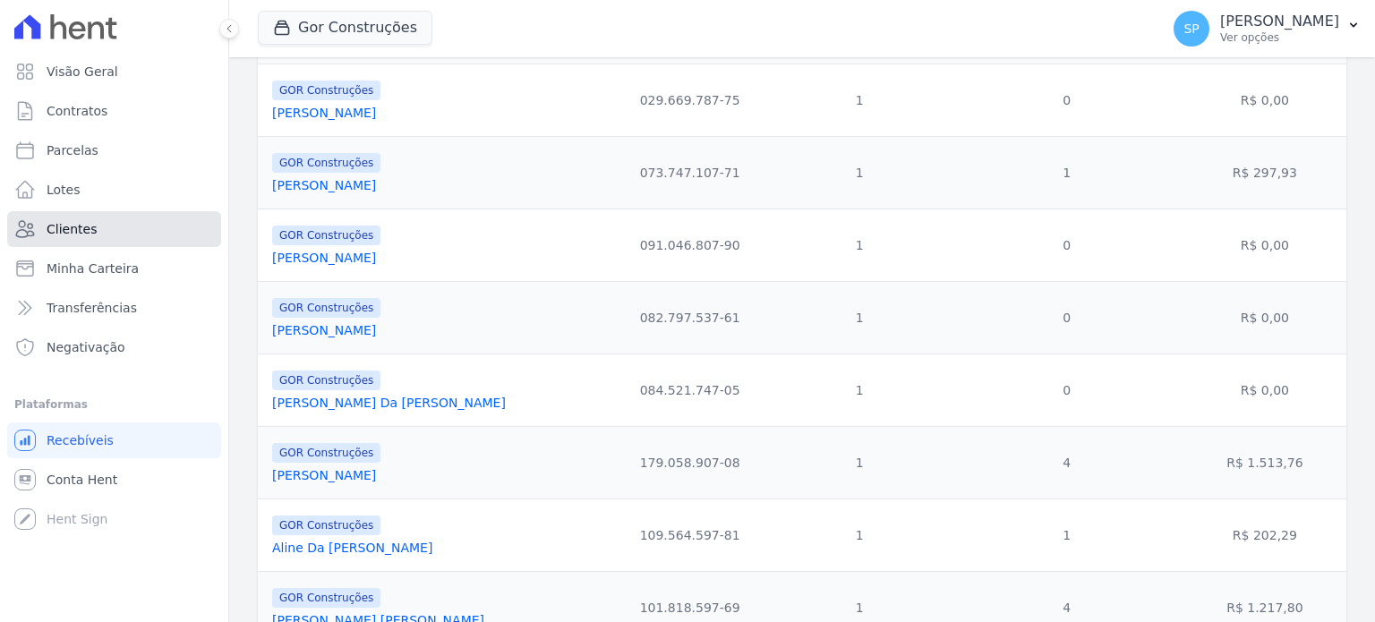
click at [67, 228] on span "Clientes" at bounding box center [72, 229] width 50 height 18
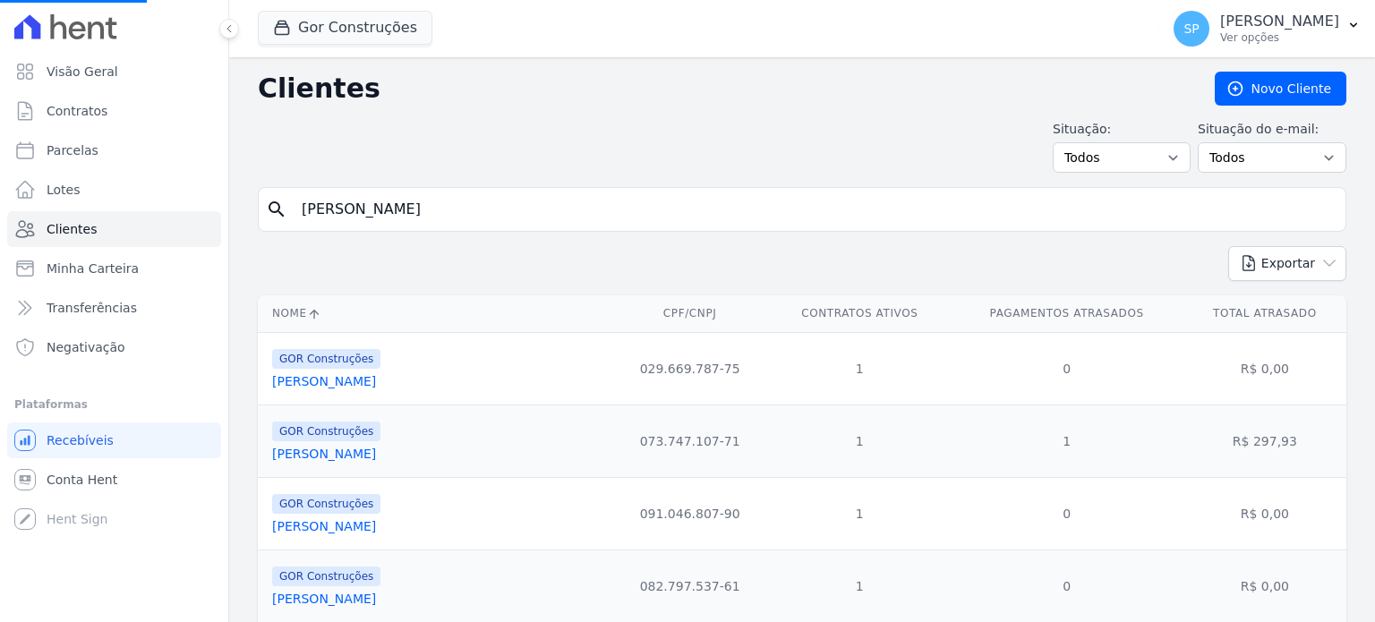
click at [451, 214] on input "[PERSON_NAME]" at bounding box center [814, 210] width 1047 height 36
click at [533, 214] on input "search" at bounding box center [814, 210] width 1047 height 36
type input "[PERSON_NAME]"
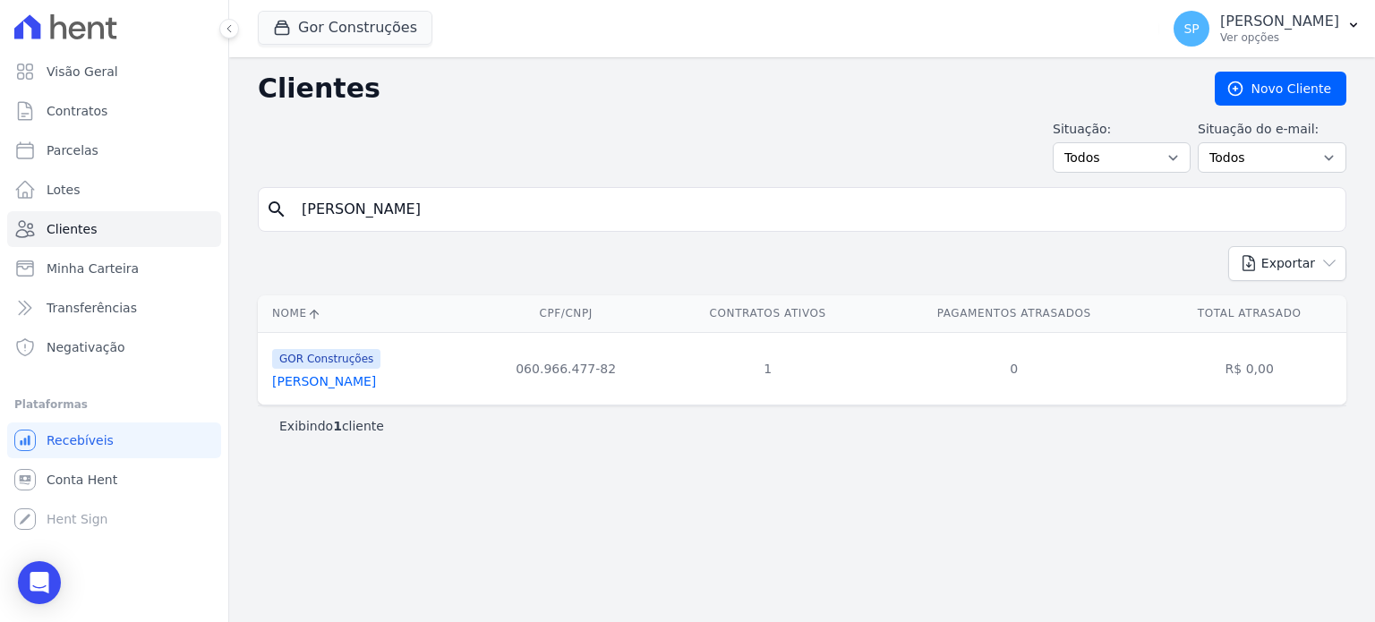
click at [339, 379] on link "[PERSON_NAME]" at bounding box center [324, 381] width 104 height 14
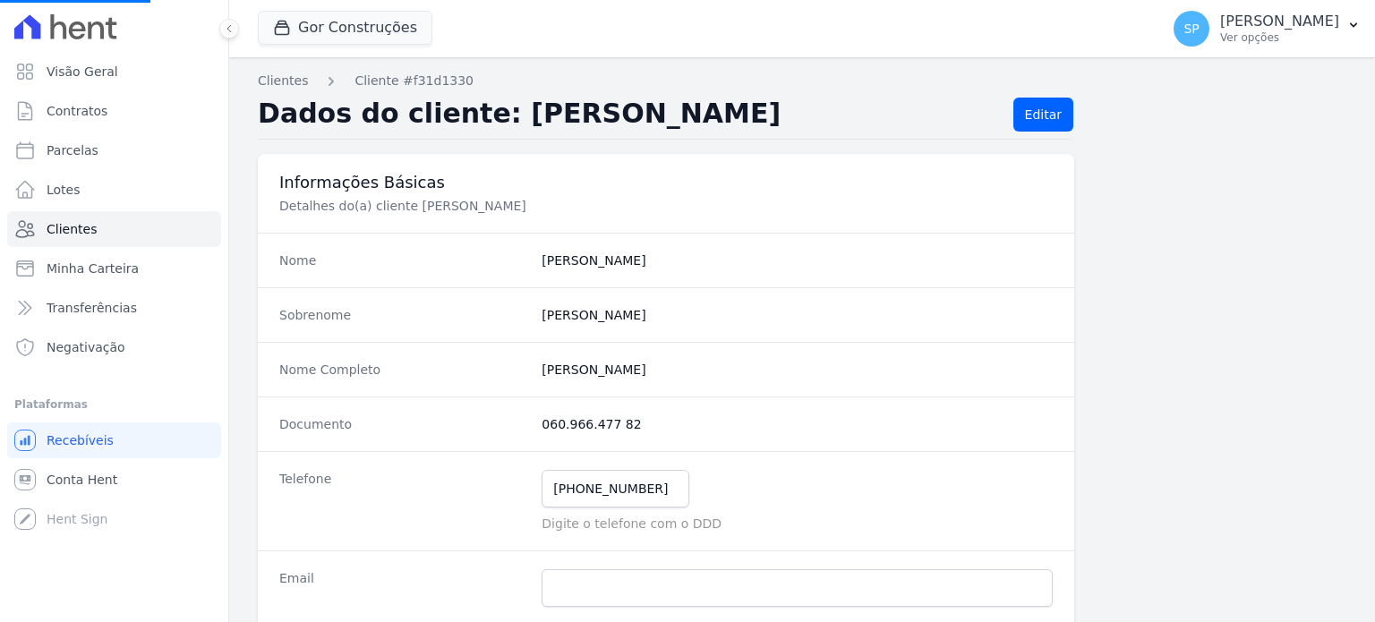
scroll to position [268, 0]
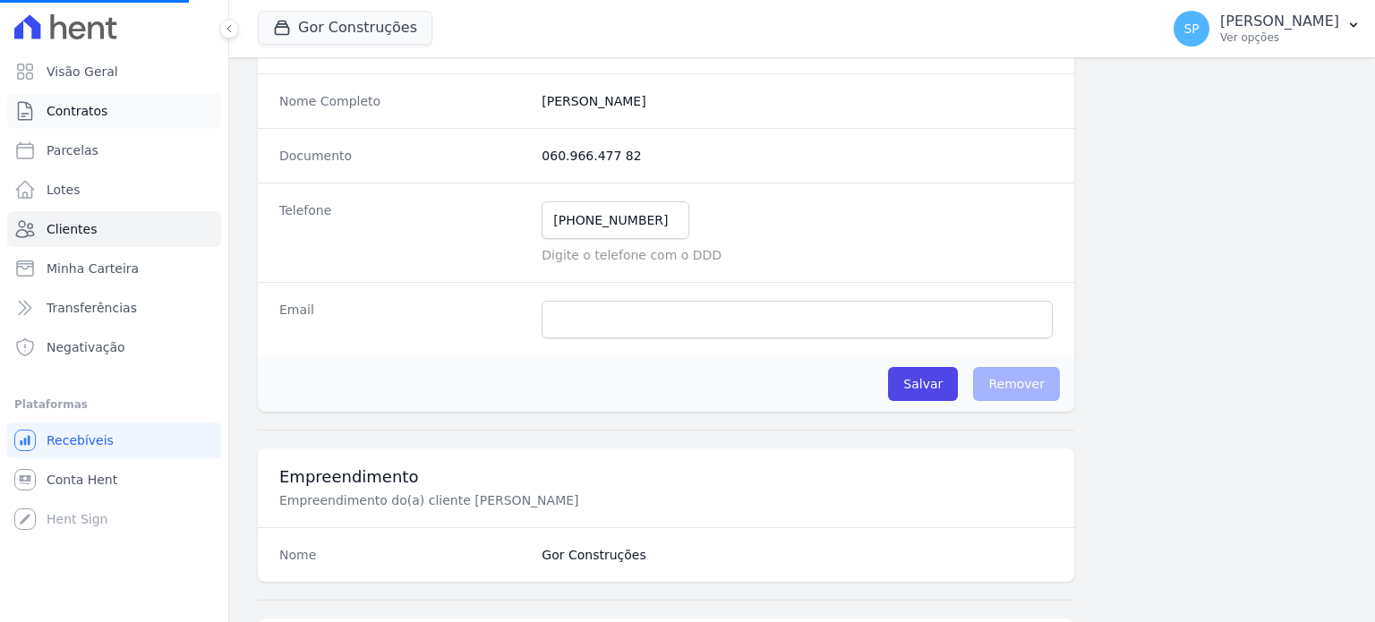
click at [83, 107] on span "Contratos" at bounding box center [77, 111] width 61 height 18
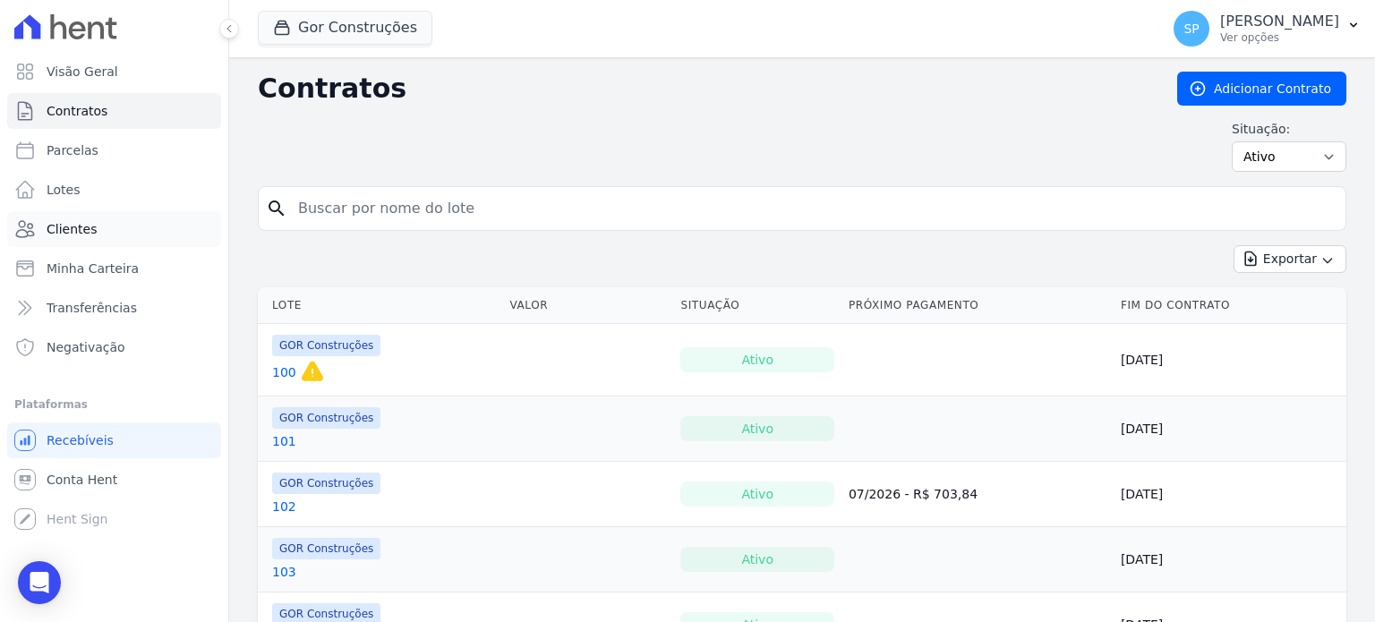
click at [66, 228] on span "Clientes" at bounding box center [72, 229] width 50 height 18
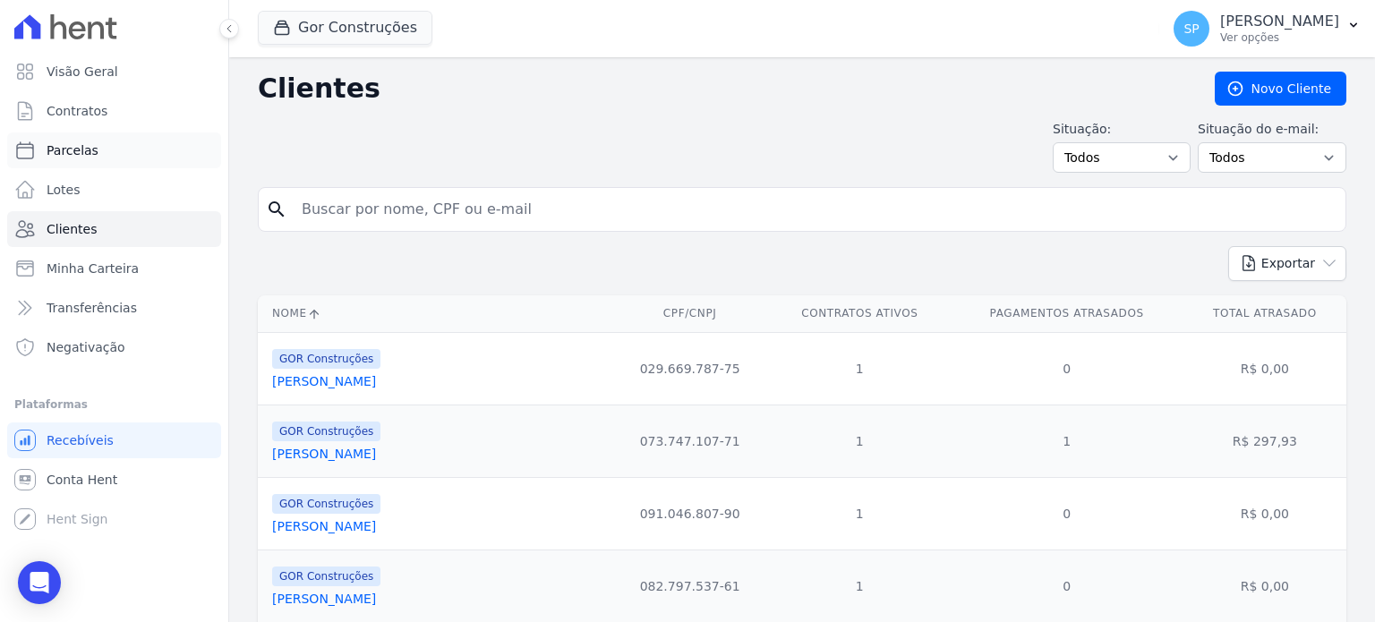
click at [82, 146] on span "Parcelas" at bounding box center [73, 150] width 52 height 18
select select
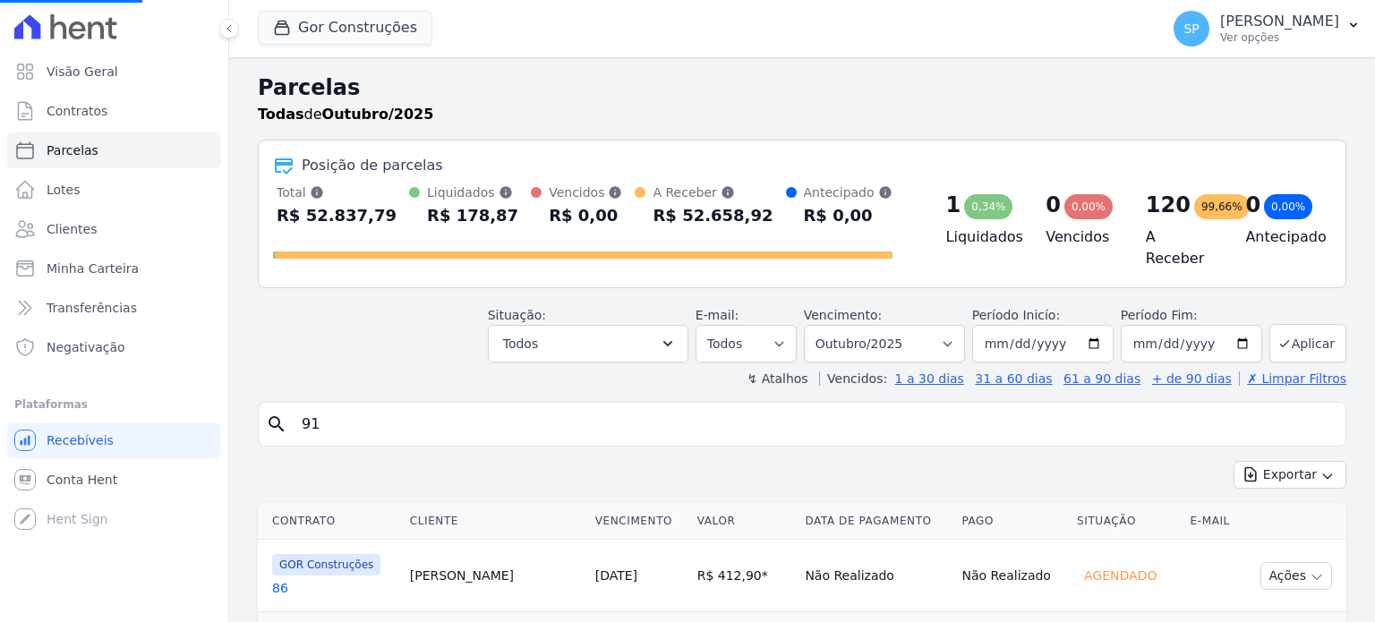
select select
click at [344, 419] on input "search" at bounding box center [814, 424] width 1047 height 36
type input "[PERSON_NAME]"
select select
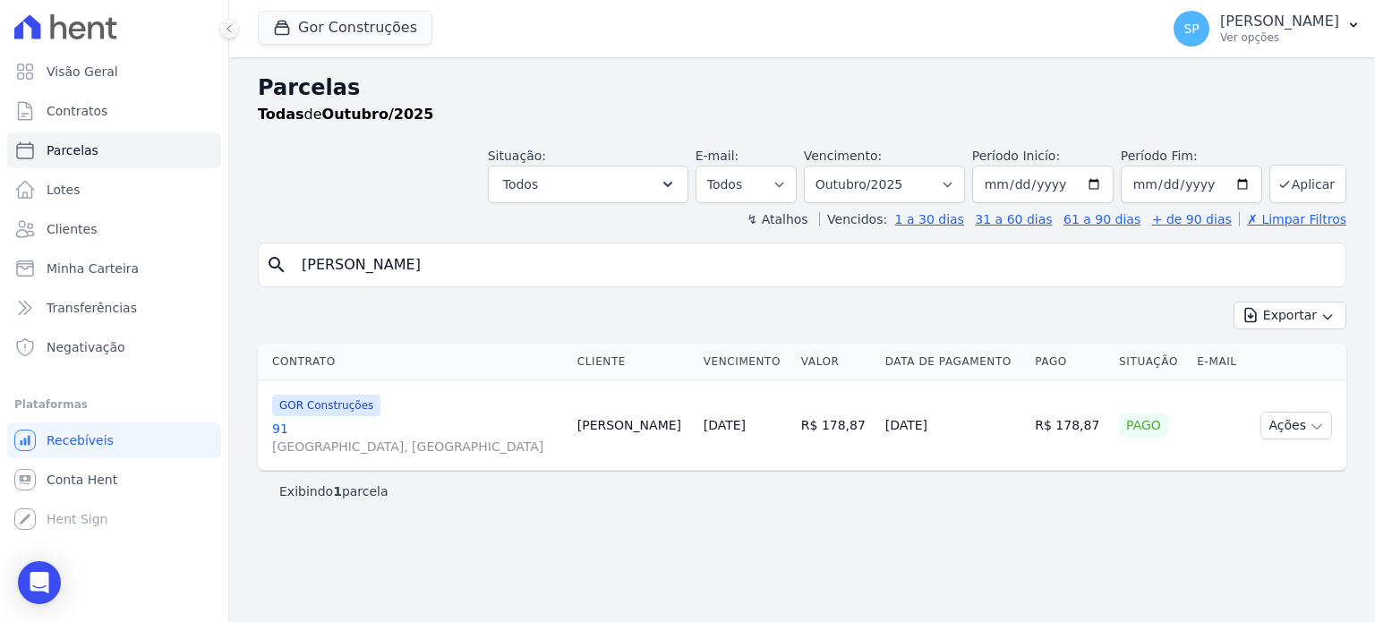
click at [273, 430] on link "[GEOGRAPHIC_DATA], [GEOGRAPHIC_DATA]" at bounding box center [417, 438] width 291 height 36
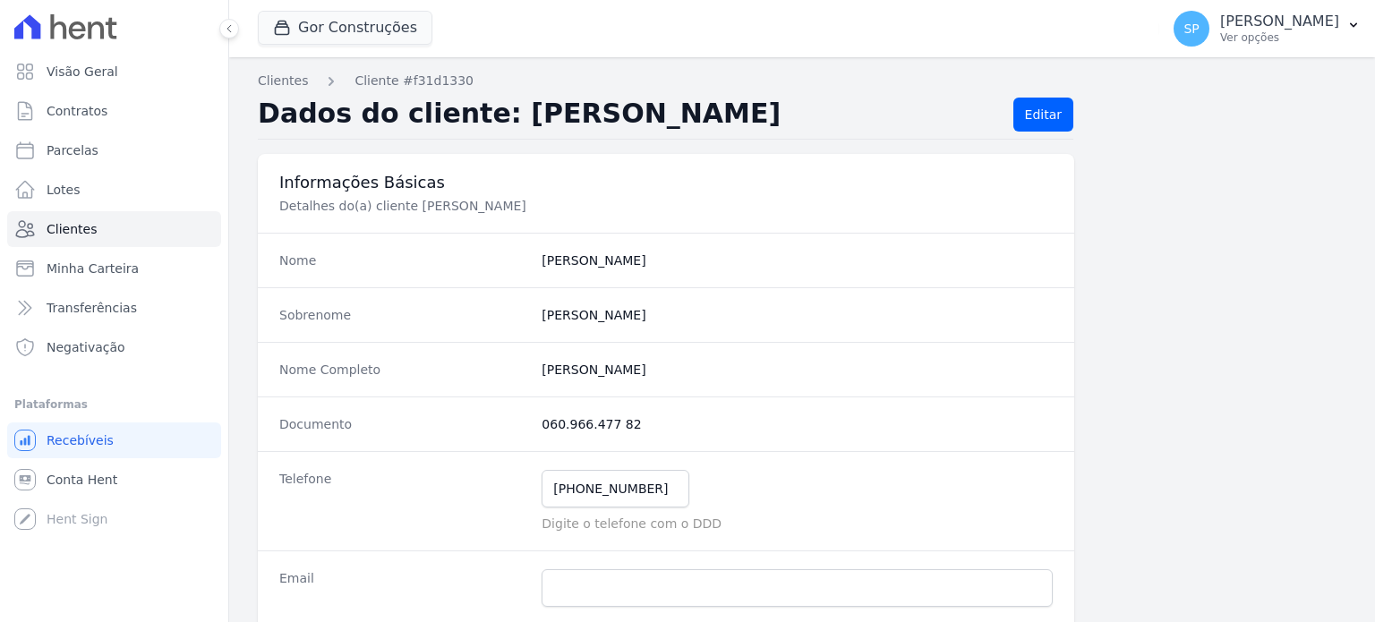
scroll to position [89, 0]
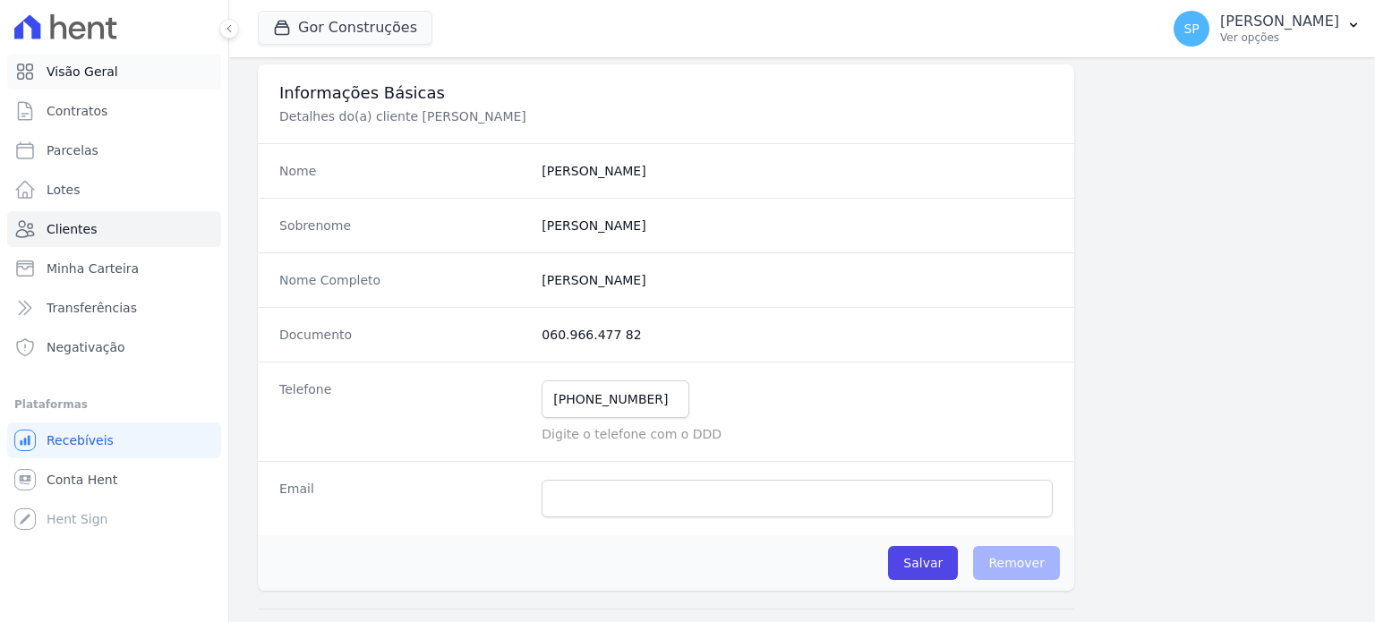
click at [83, 73] on span "Visão Geral" at bounding box center [83, 72] width 72 height 18
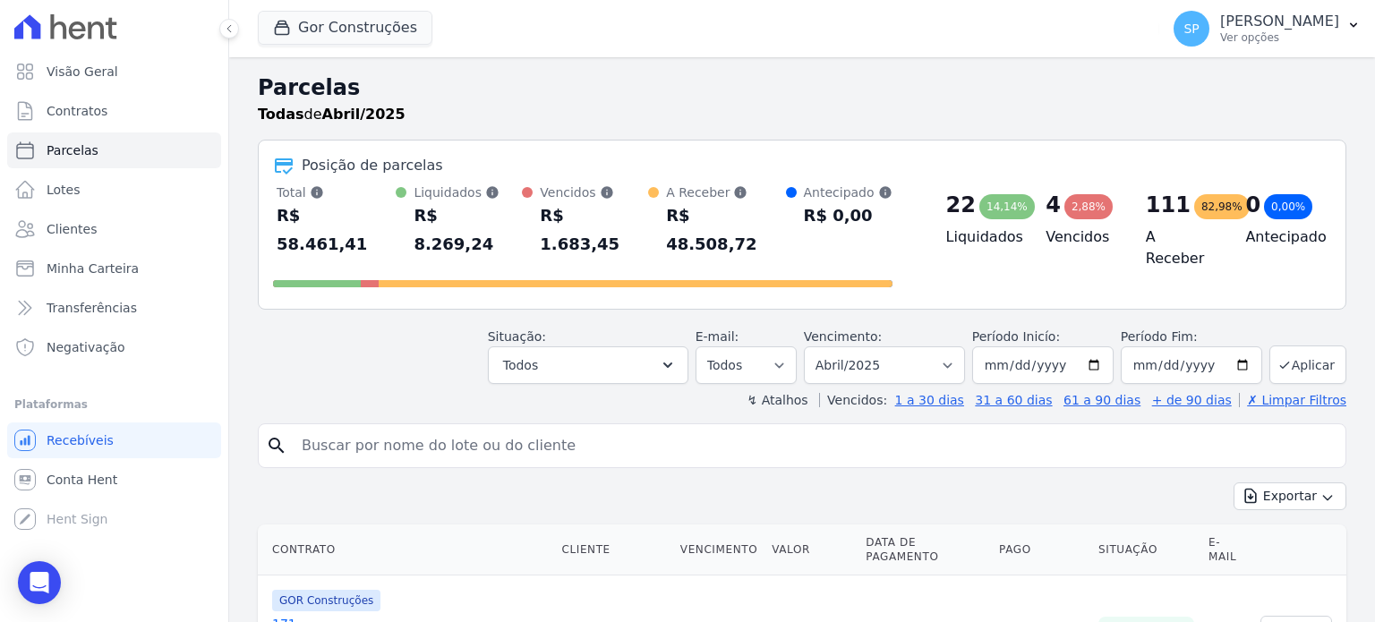
select select
click at [99, 153] on link "Parcelas" at bounding box center [114, 150] width 214 height 36
select select
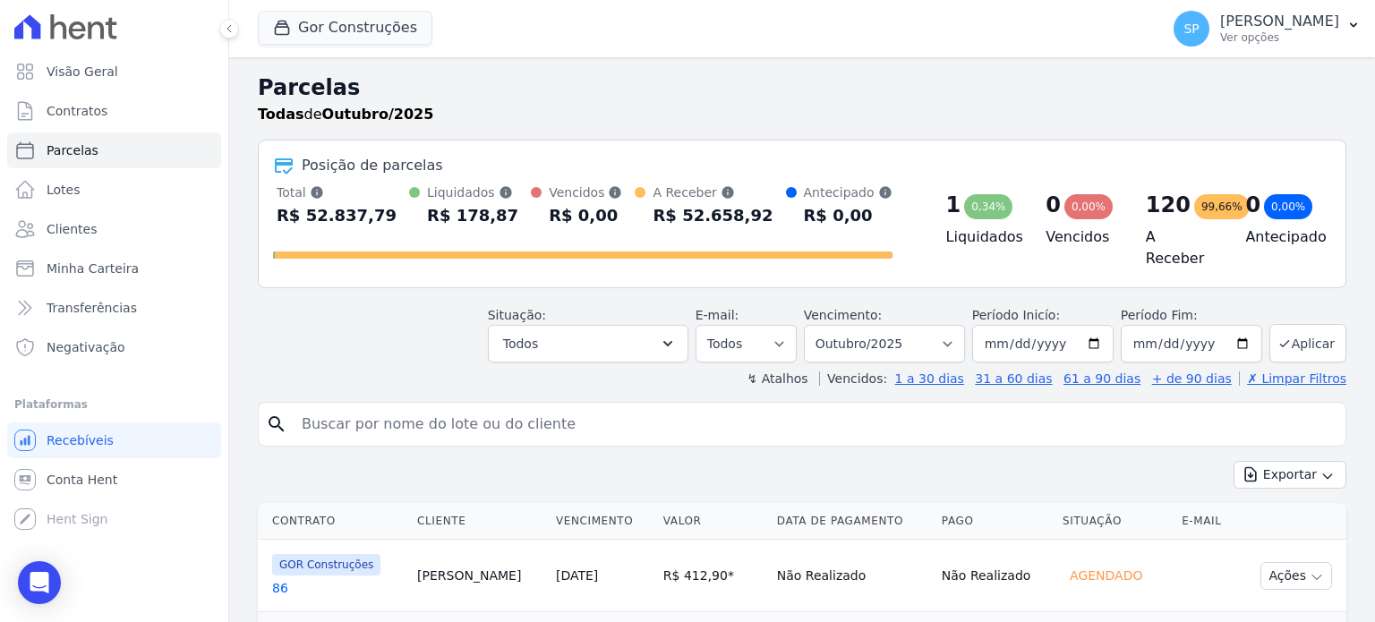
click at [368, 413] on input "search" at bounding box center [814, 424] width 1047 height 36
type input "91"
select select
